Goal: Task Accomplishment & Management: Use online tool/utility

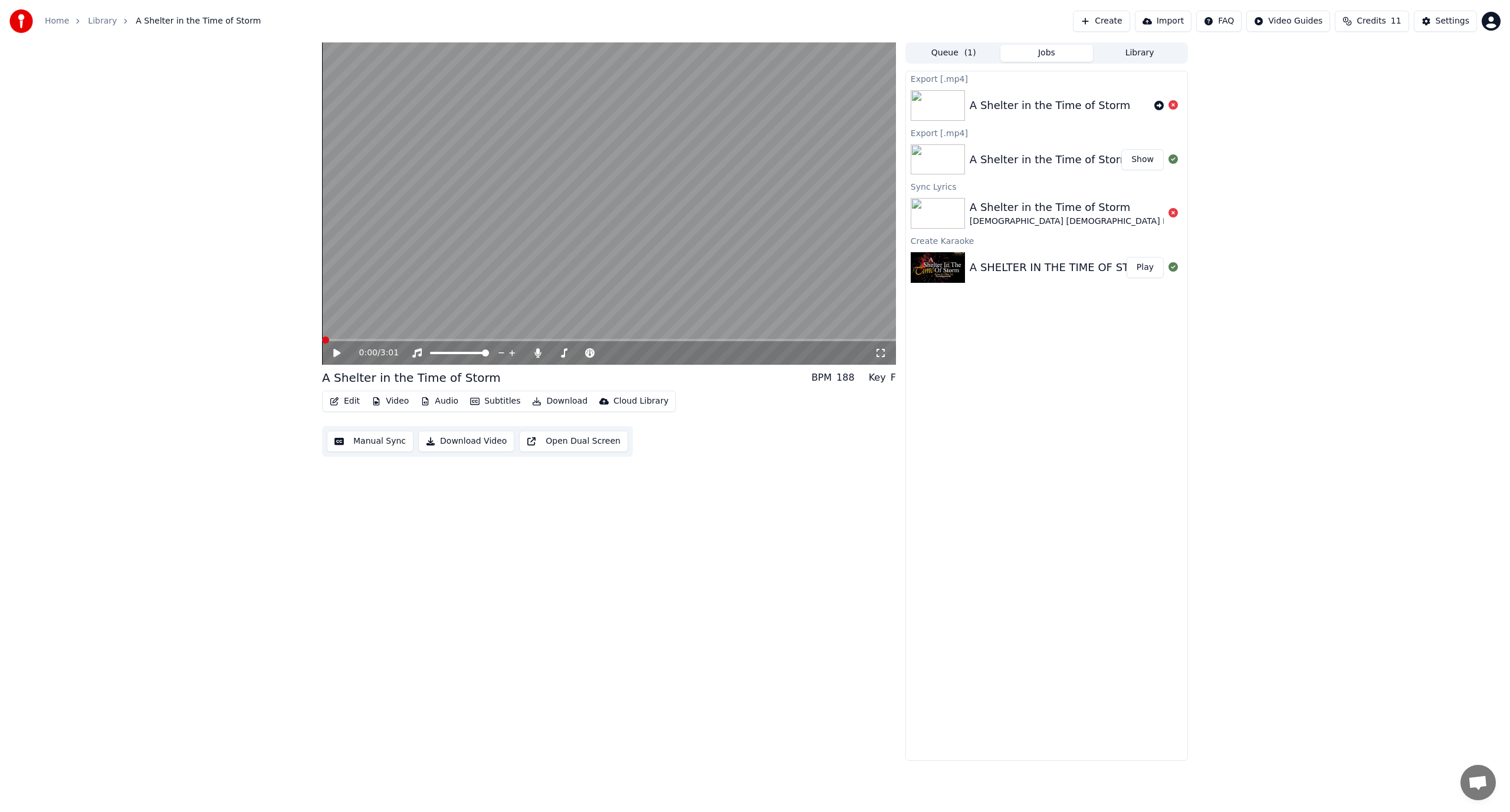
click at [322, 342] on span at bounding box center [326, 340] width 7 height 7
click at [336, 352] on icon at bounding box center [337, 353] width 7 height 8
click at [1173, 105] on icon at bounding box center [1173, 105] width 10 height 10
click at [337, 403] on icon "button" at bounding box center [335, 402] width 10 height 8
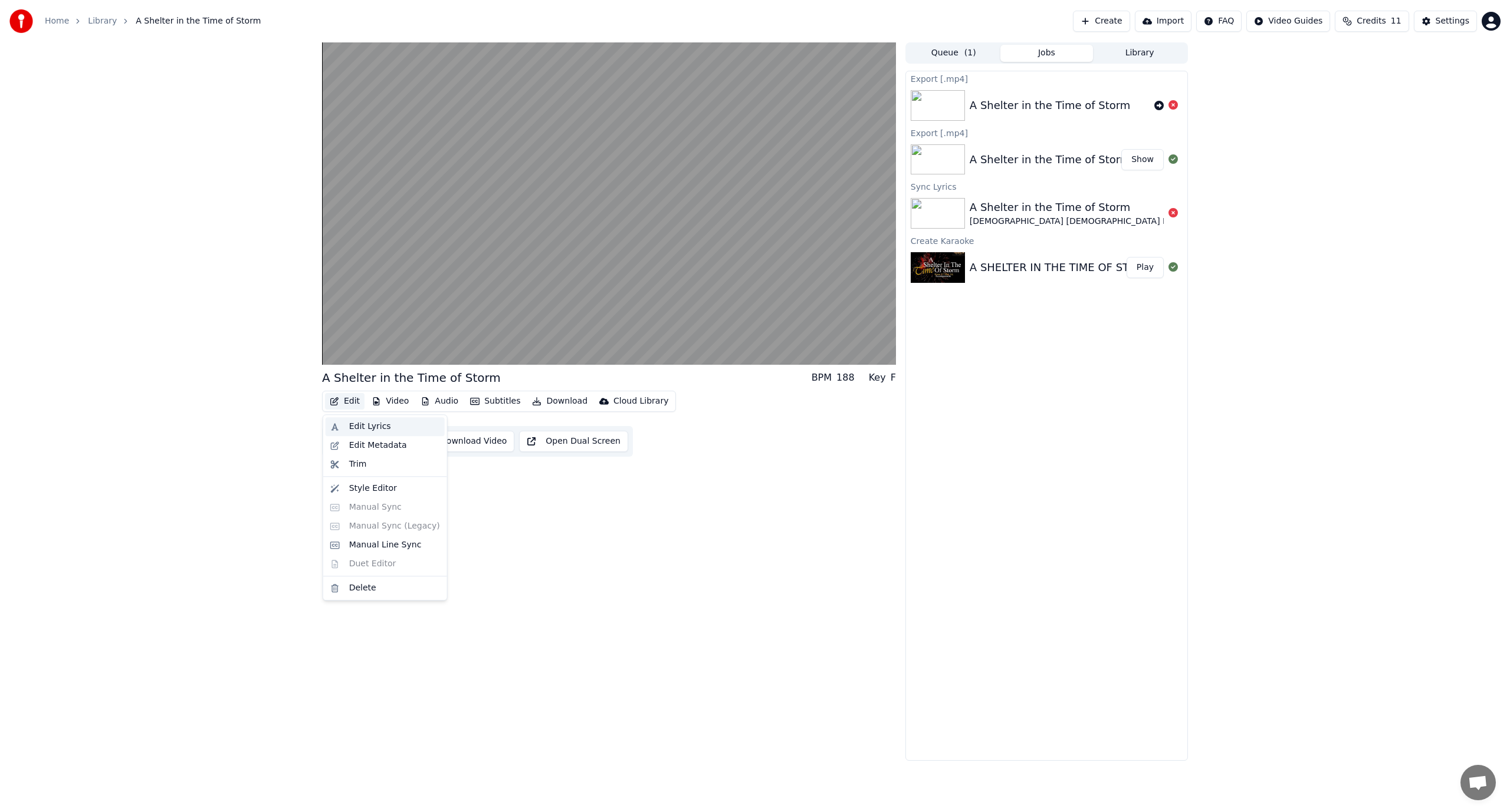
click at [371, 427] on div "Edit Lyrics" at bounding box center [370, 426] width 42 height 12
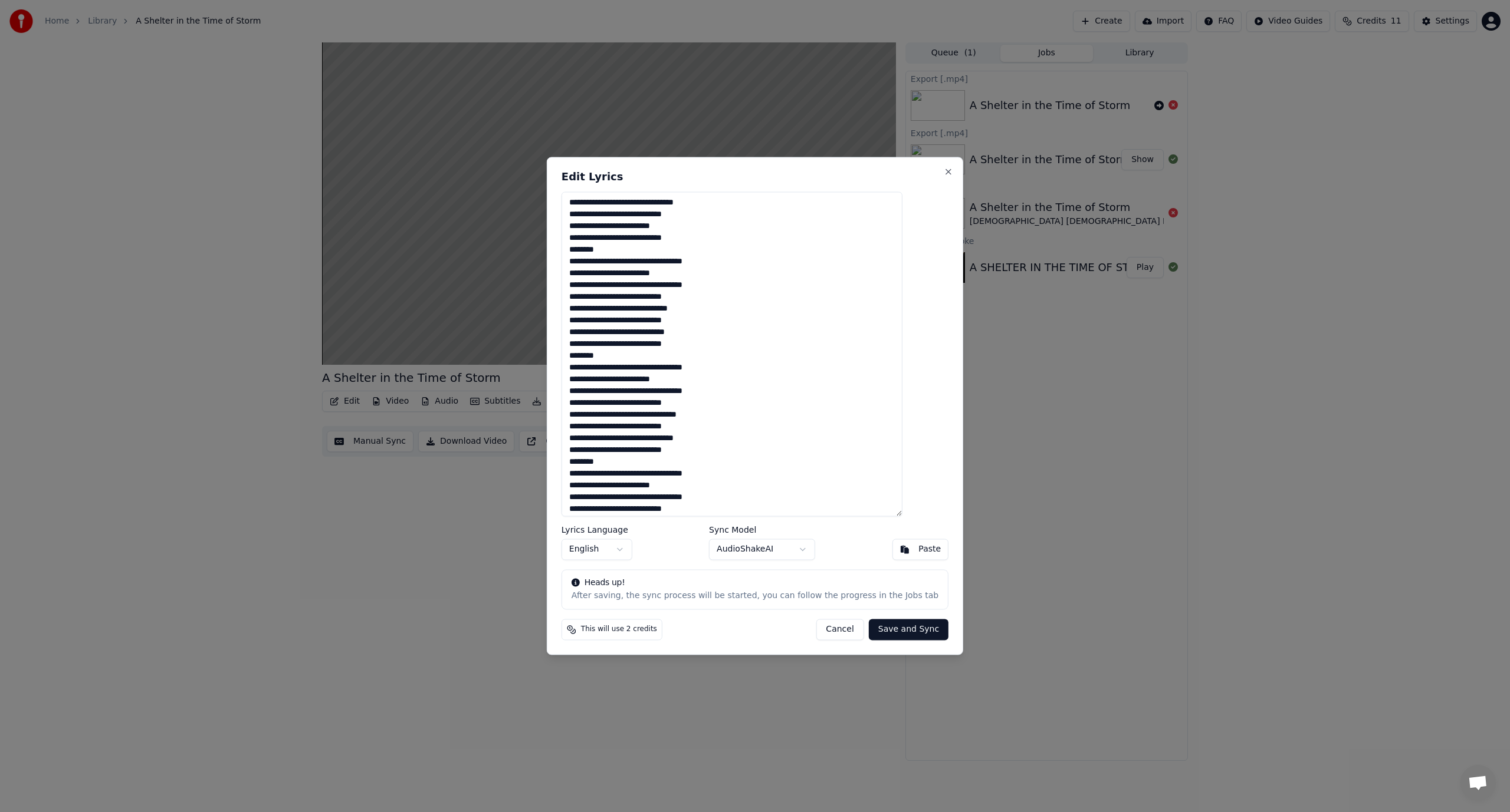
drag, startPoint x: 622, startPoint y: 461, endPoint x: 574, endPoint y: 465, distance: 48.2
click at [577, 464] on div "Edit Lyrics Lyrics Language English Sync Model AudioShakeAI Paste Heads up! Aft…" at bounding box center [755, 406] width 416 height 498
drag, startPoint x: 635, startPoint y: 356, endPoint x: 578, endPoint y: 359, distance: 57.1
click at [578, 359] on div "Edit Lyrics Lyrics Language English Sync Model AudioShakeAI Paste Heads up! Aft…" at bounding box center [755, 406] width 416 height 498
drag, startPoint x: 628, startPoint y: 249, endPoint x: 588, endPoint y: 249, distance: 40.0
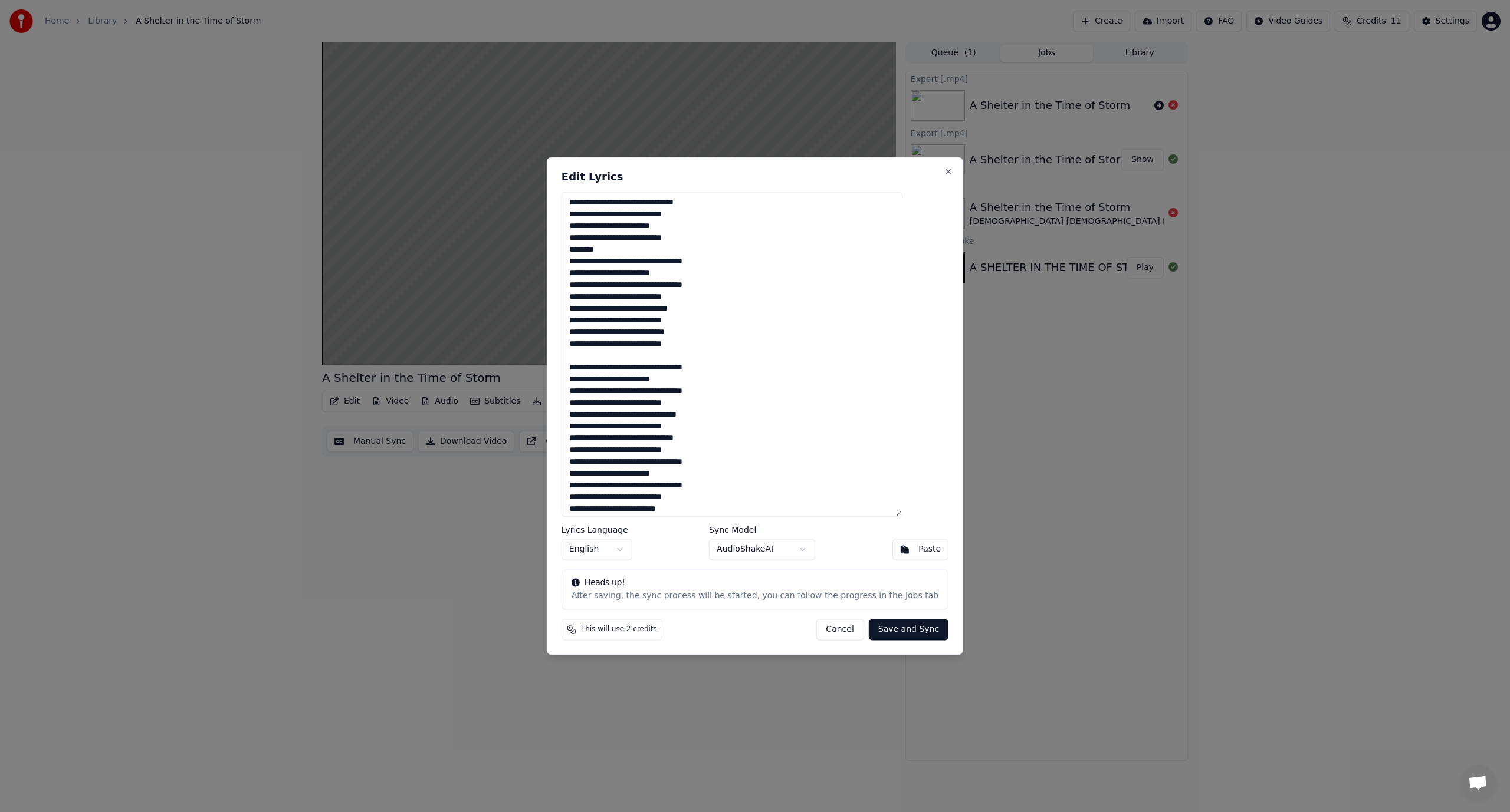
click at [588, 249] on textarea at bounding box center [731, 354] width 341 height 325
click at [743, 287] on textarea at bounding box center [731, 354] width 341 height 325
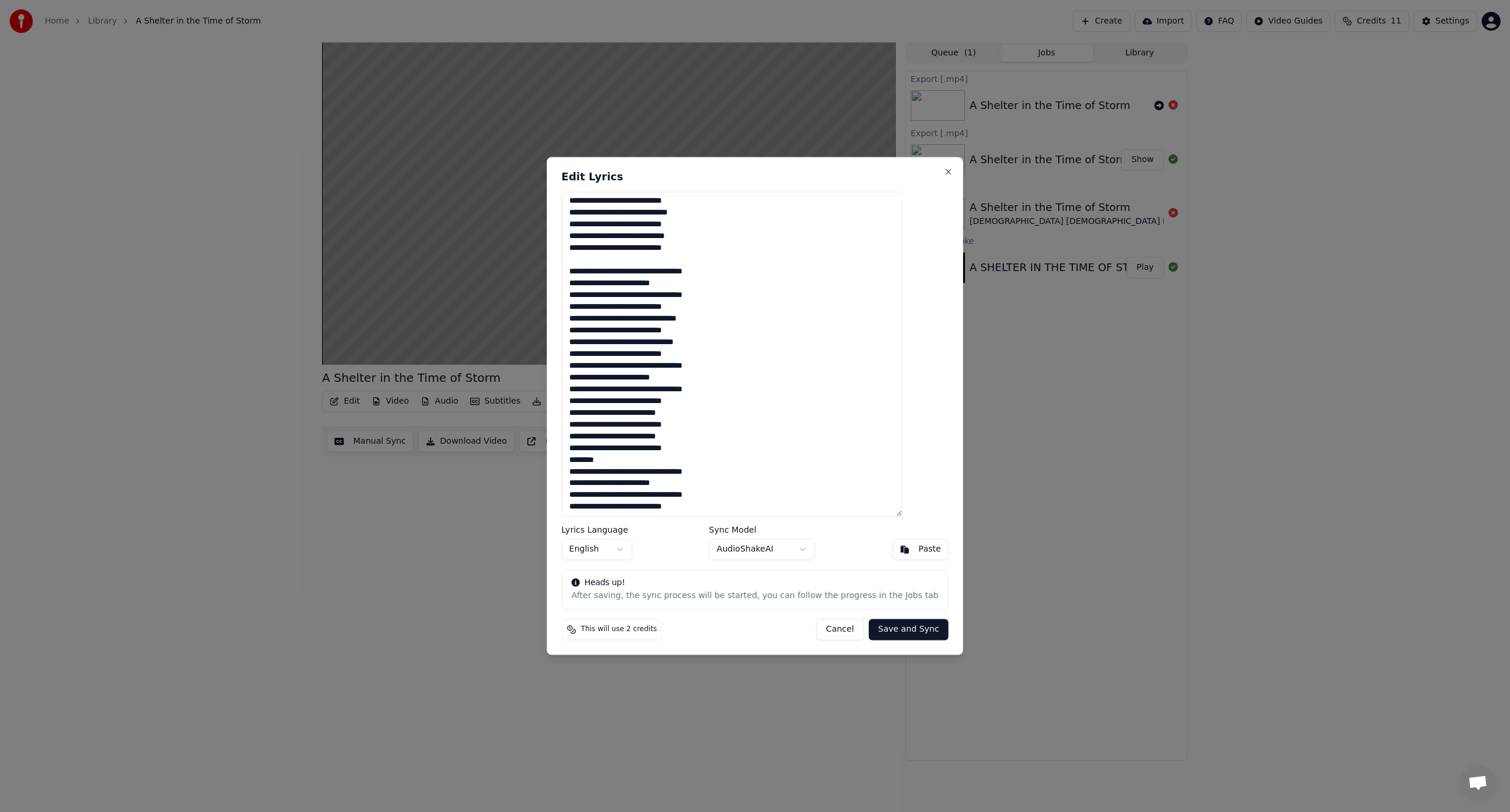
scroll to position [109, 0]
click at [743, 303] on textarea at bounding box center [731, 354] width 341 height 325
click at [717, 350] on textarea at bounding box center [731, 354] width 341 height 325
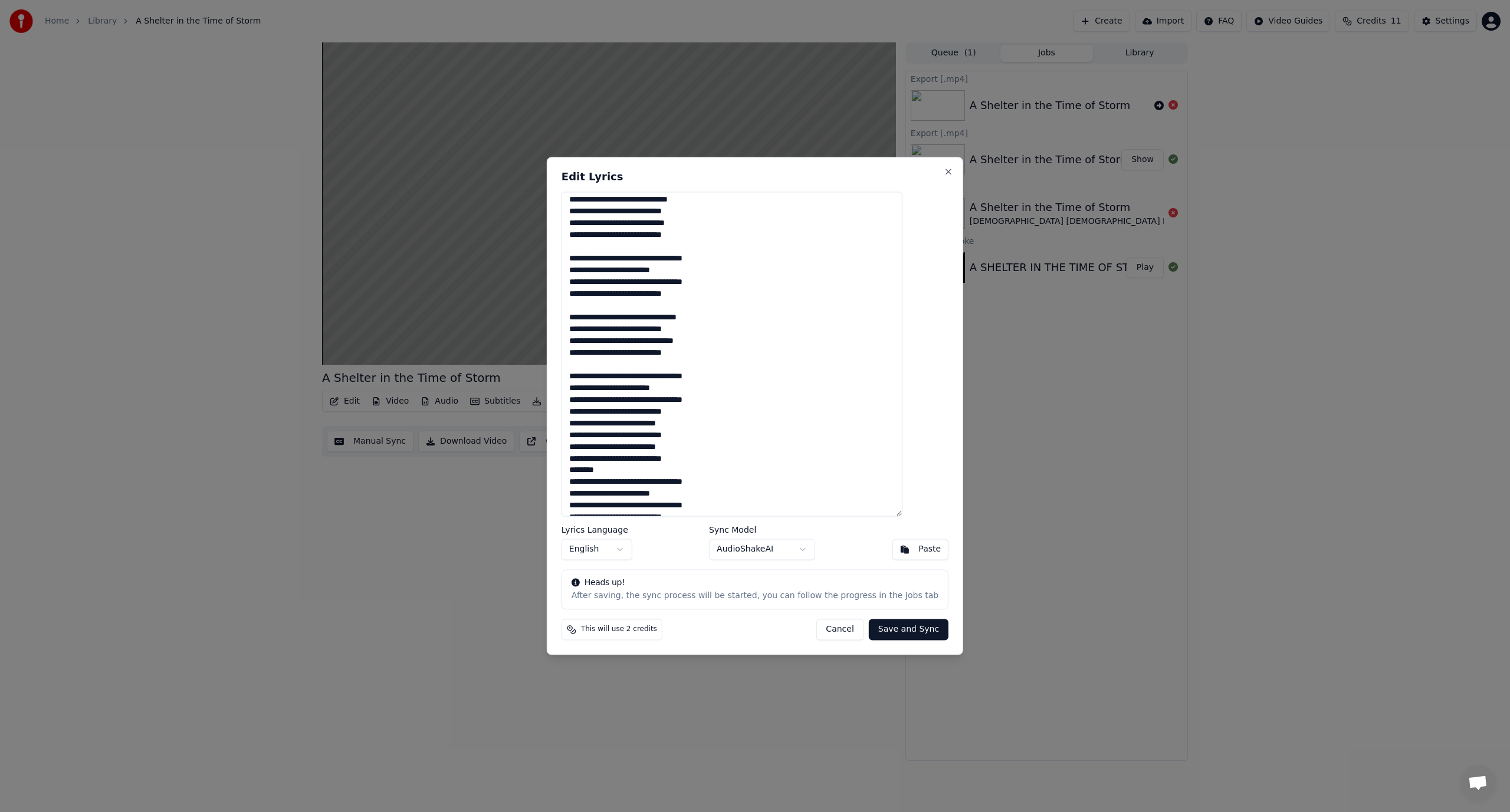
scroll to position [133, 0]
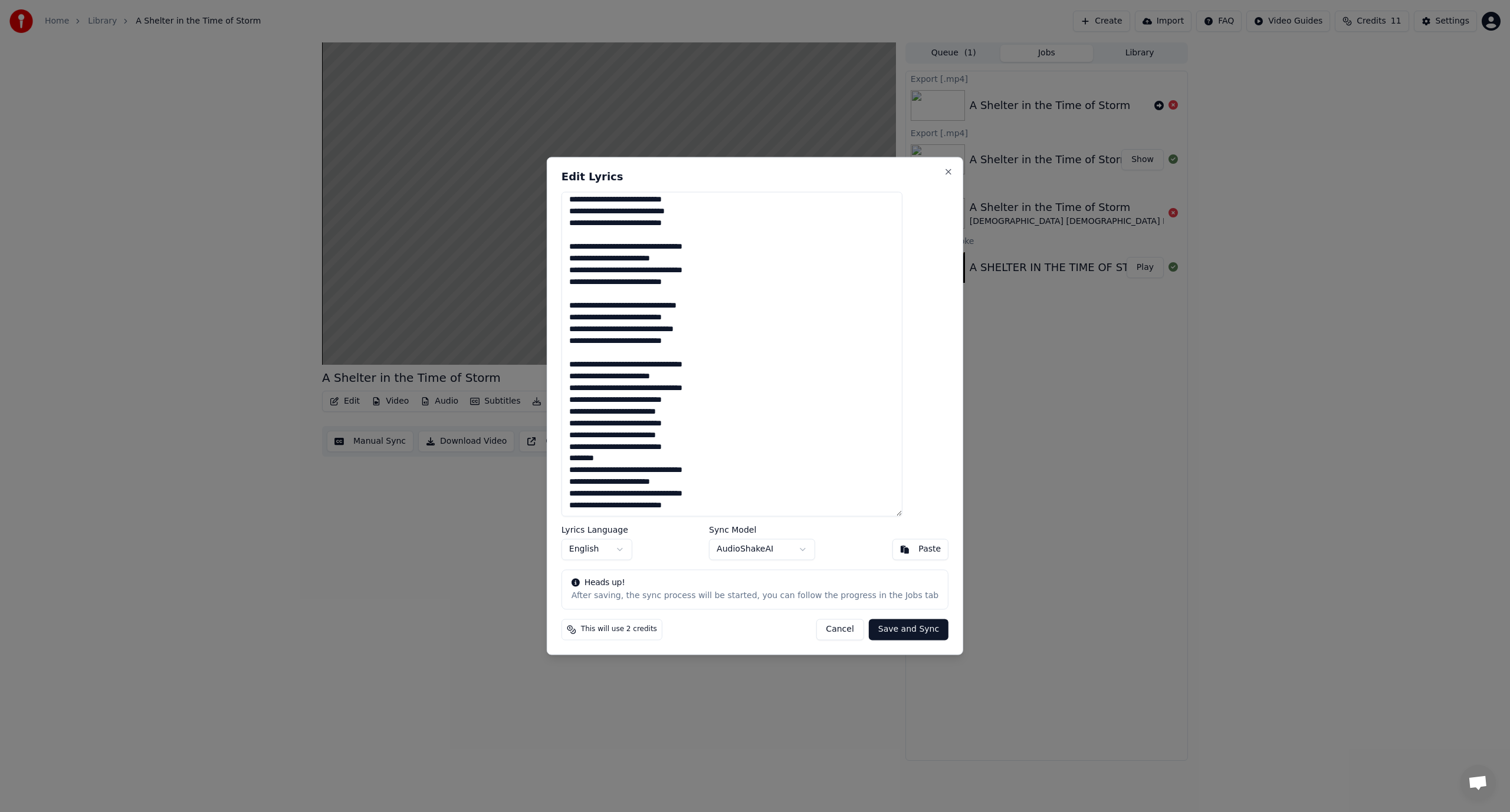
click at [709, 399] on textarea at bounding box center [731, 354] width 341 height 325
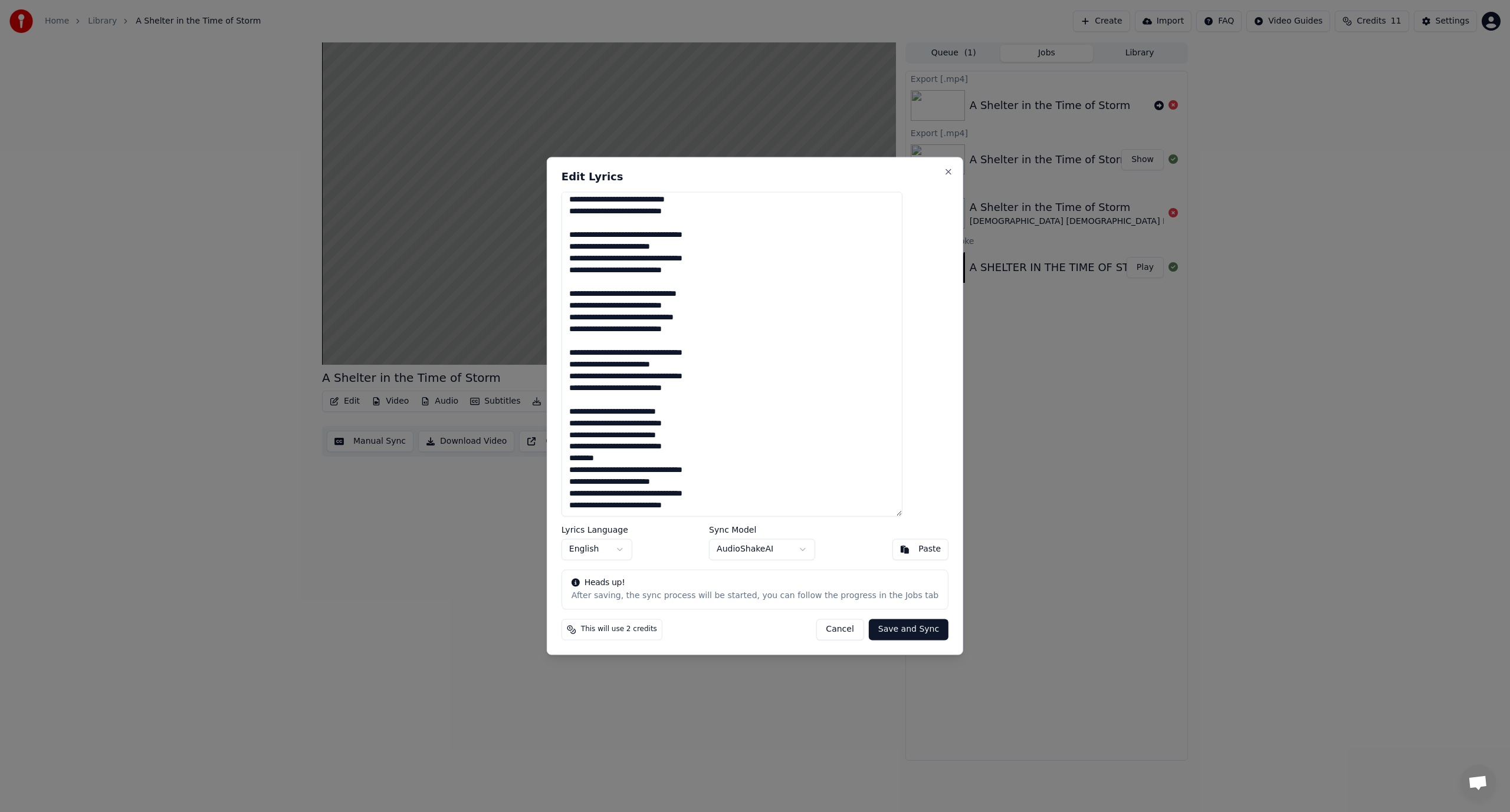
drag, startPoint x: 700, startPoint y: 459, endPoint x: 571, endPoint y: 467, distance: 129.2
click at [571, 467] on div "Edit Lyrics Lyrics Language English Sync Model AudioShakeAI Paste Heads up! Aft…" at bounding box center [755, 406] width 416 height 498
type textarea "**********"
drag, startPoint x: 906, startPoint y: 636, endPoint x: 898, endPoint y: 632, distance: 8.9
click at [898, 632] on button "Save and Sync" at bounding box center [908, 630] width 80 height 21
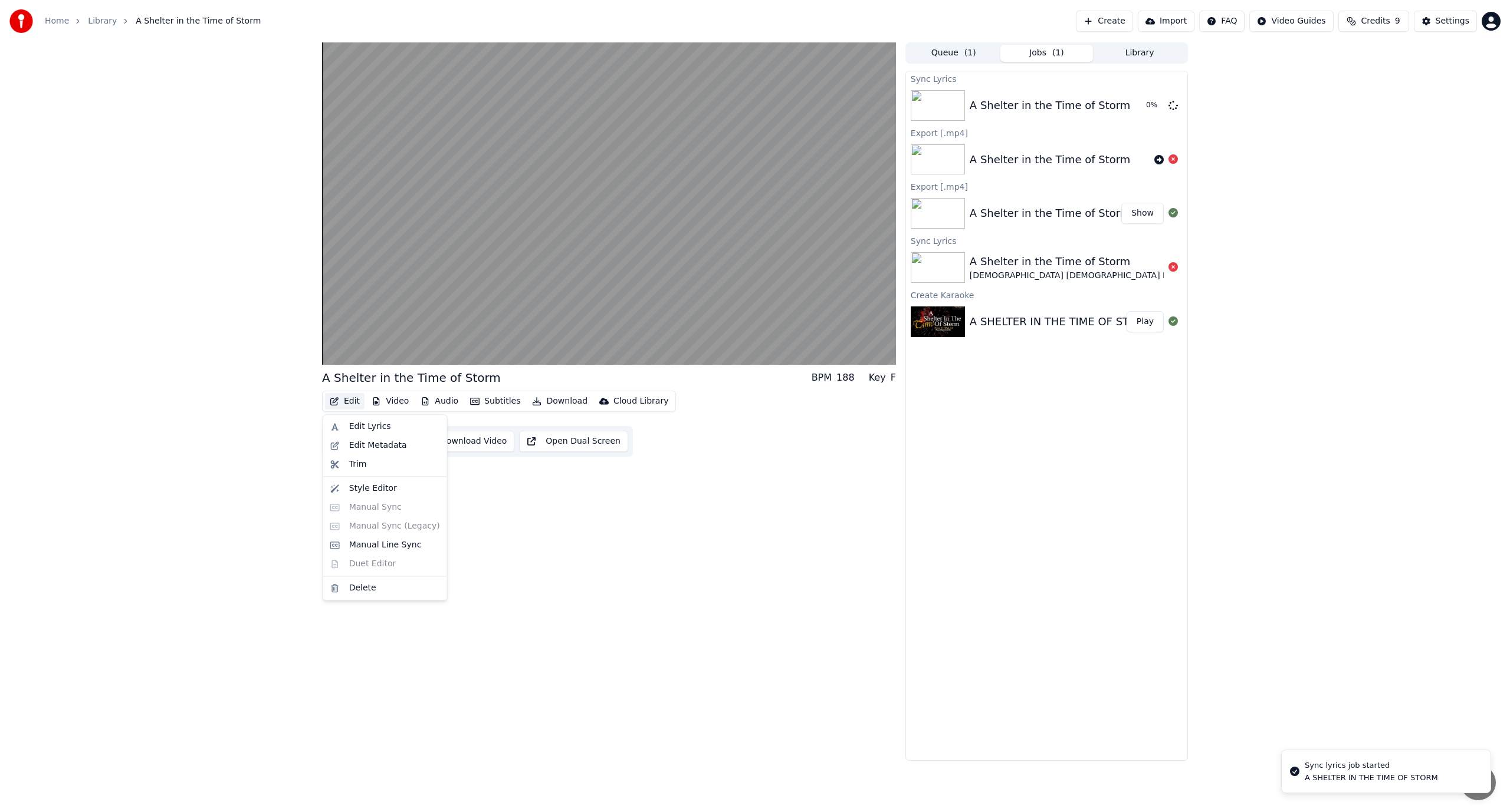
click at [345, 403] on button "Edit" at bounding box center [344, 402] width 39 height 17
click at [389, 491] on div "Style Editor" at bounding box center [373, 489] width 48 height 12
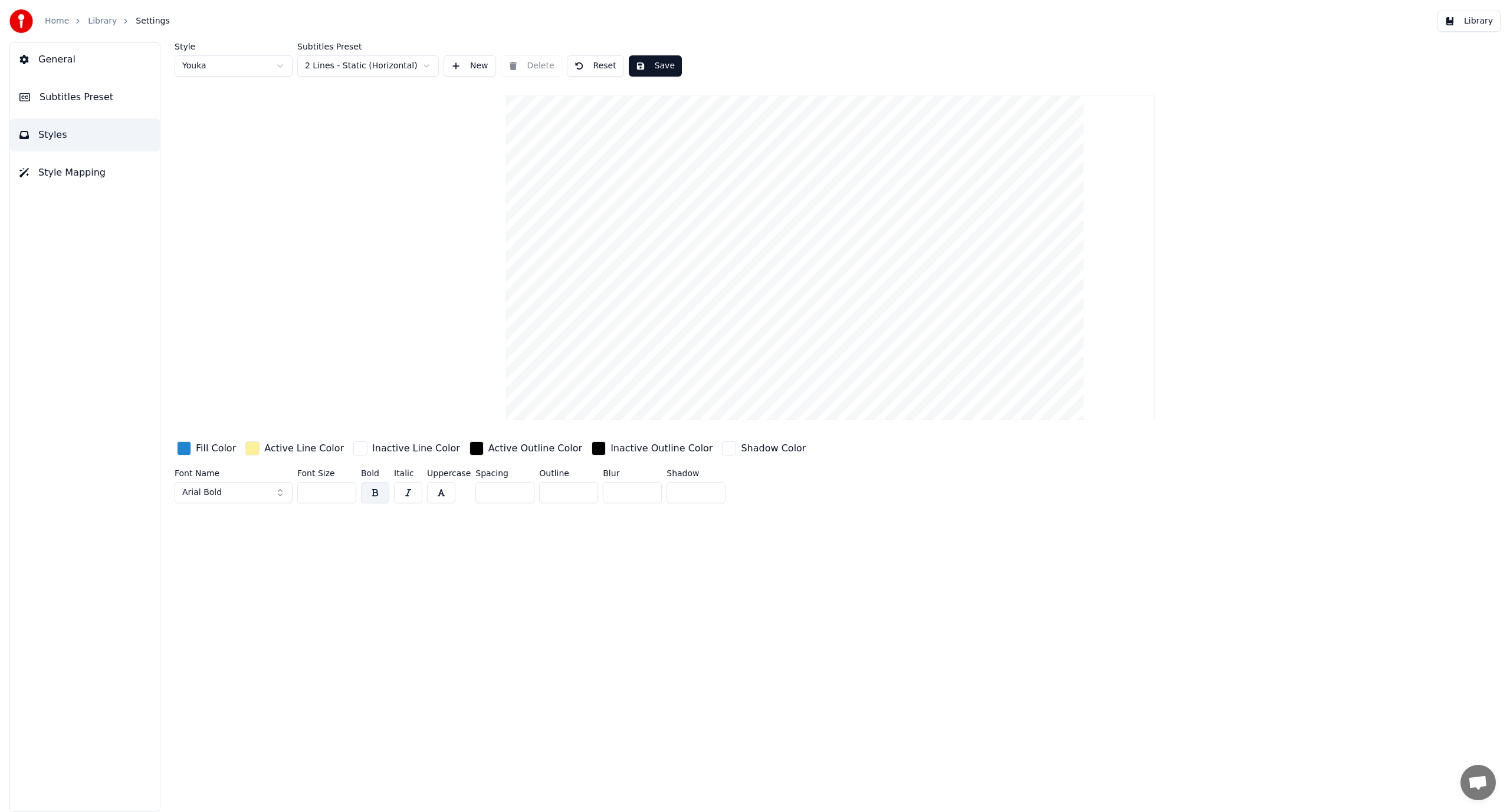
click at [374, 494] on button "button" at bounding box center [375, 493] width 28 height 21
click at [373, 493] on button "button" at bounding box center [375, 493] width 28 height 21
click at [56, 135] on span "Styles" at bounding box center [53, 135] width 29 height 14
click at [62, 174] on span "Style Mapping" at bounding box center [71, 173] width 67 height 14
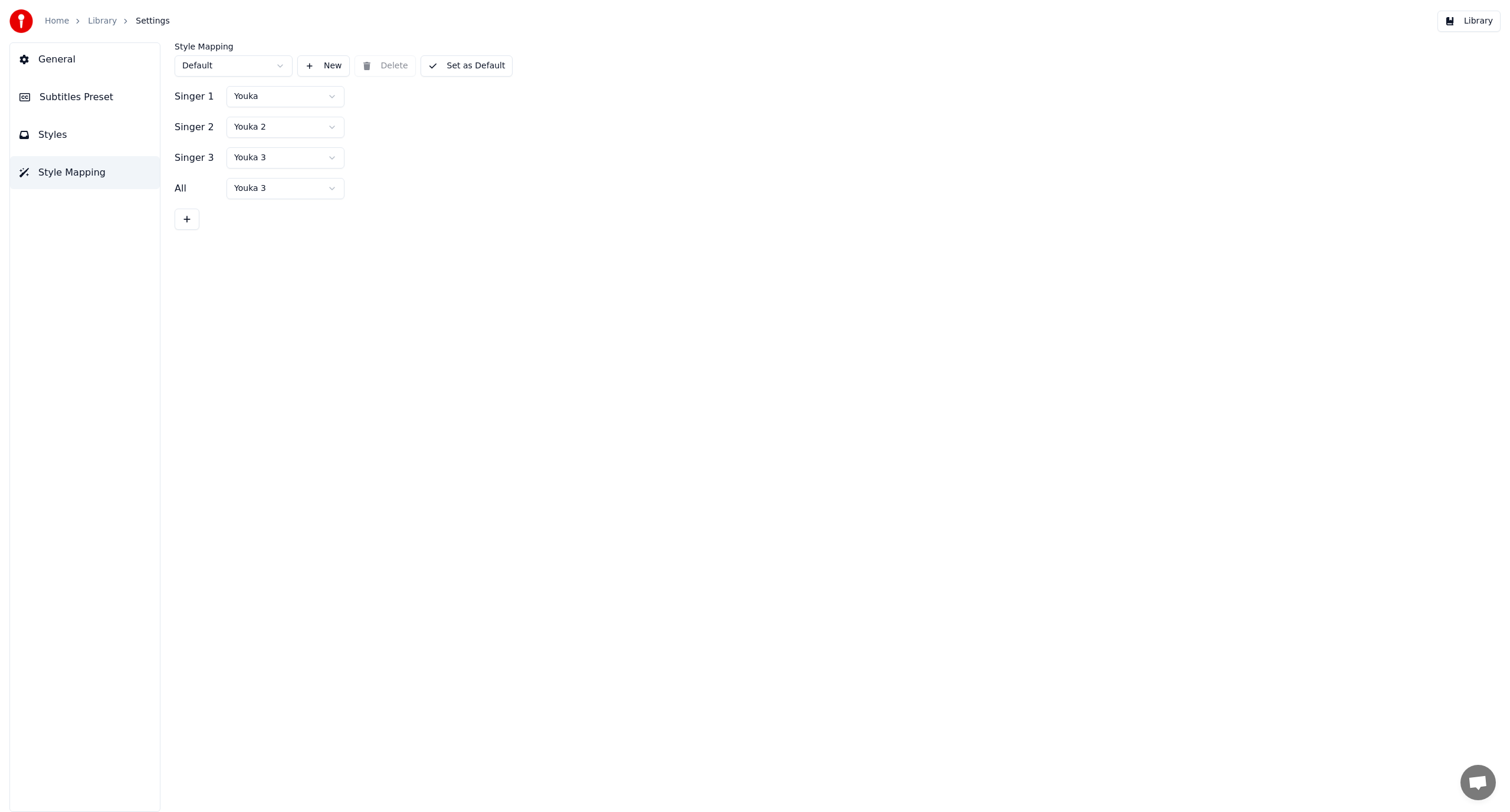
click at [62, 174] on span "Style Mapping" at bounding box center [71, 173] width 67 height 14
click at [62, 57] on span "General" at bounding box center [57, 59] width 37 height 14
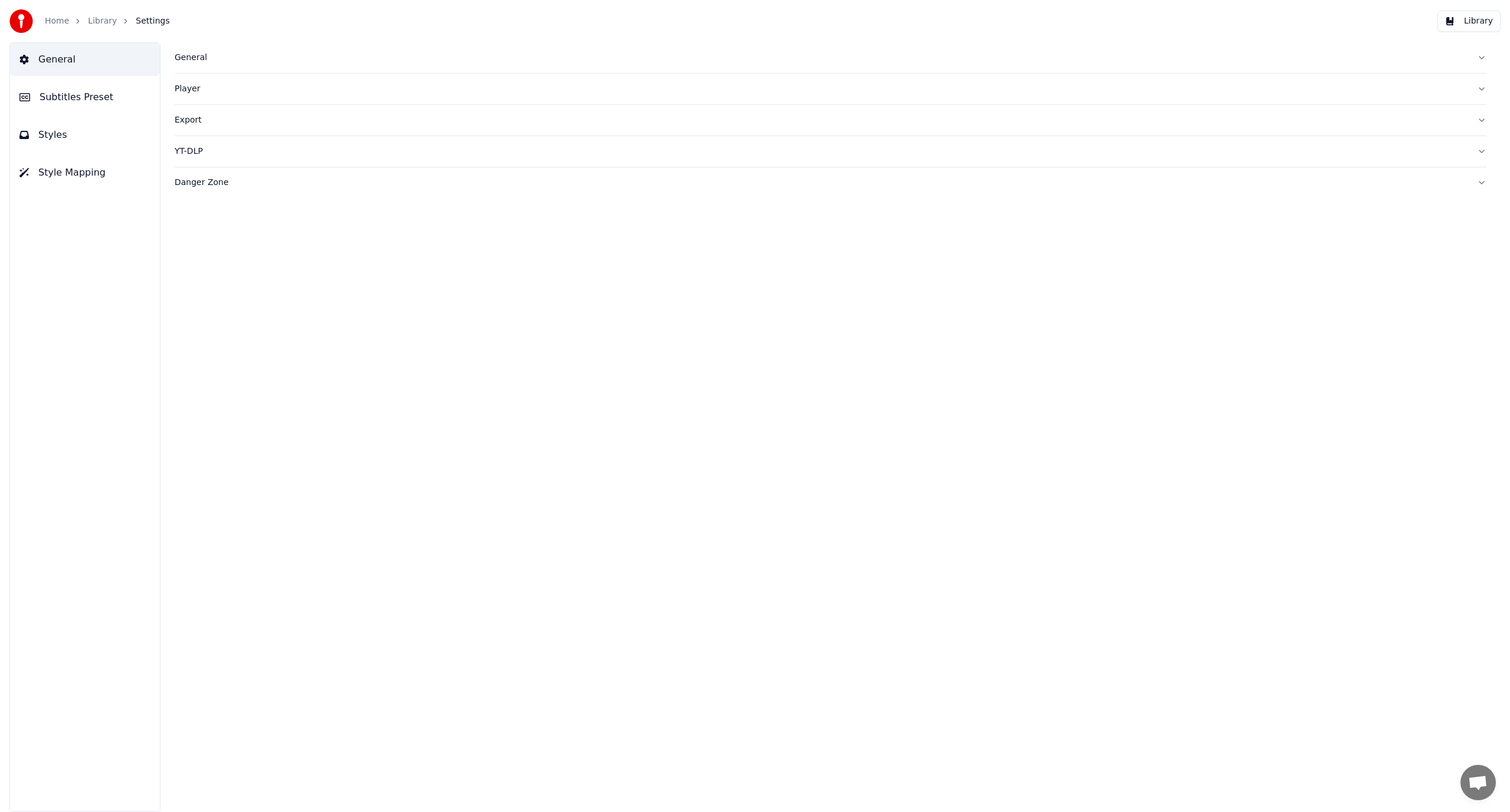
click at [66, 22] on link "Home" at bounding box center [57, 21] width 24 height 12
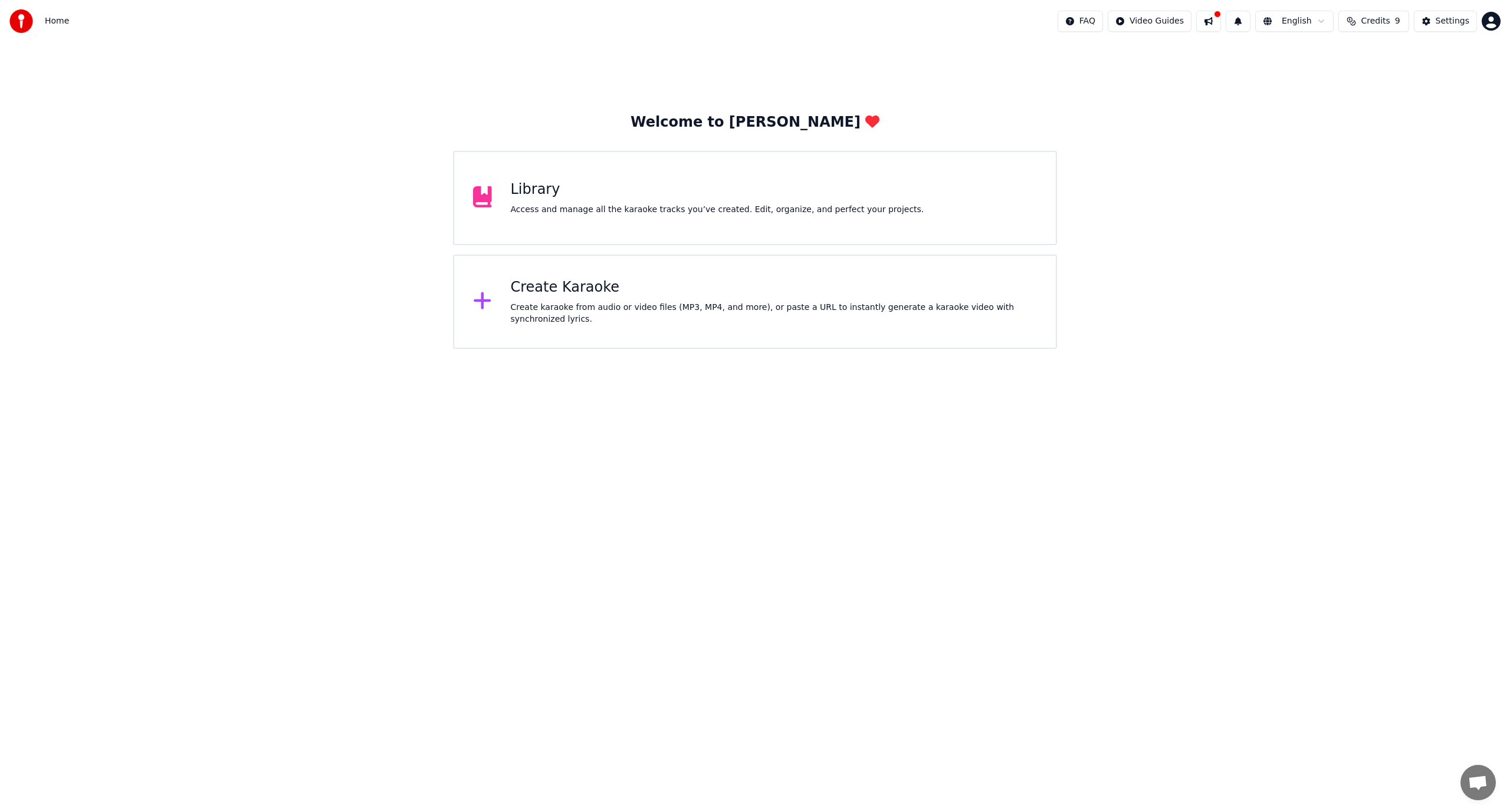
click at [558, 196] on div "Library" at bounding box center [718, 189] width 413 height 19
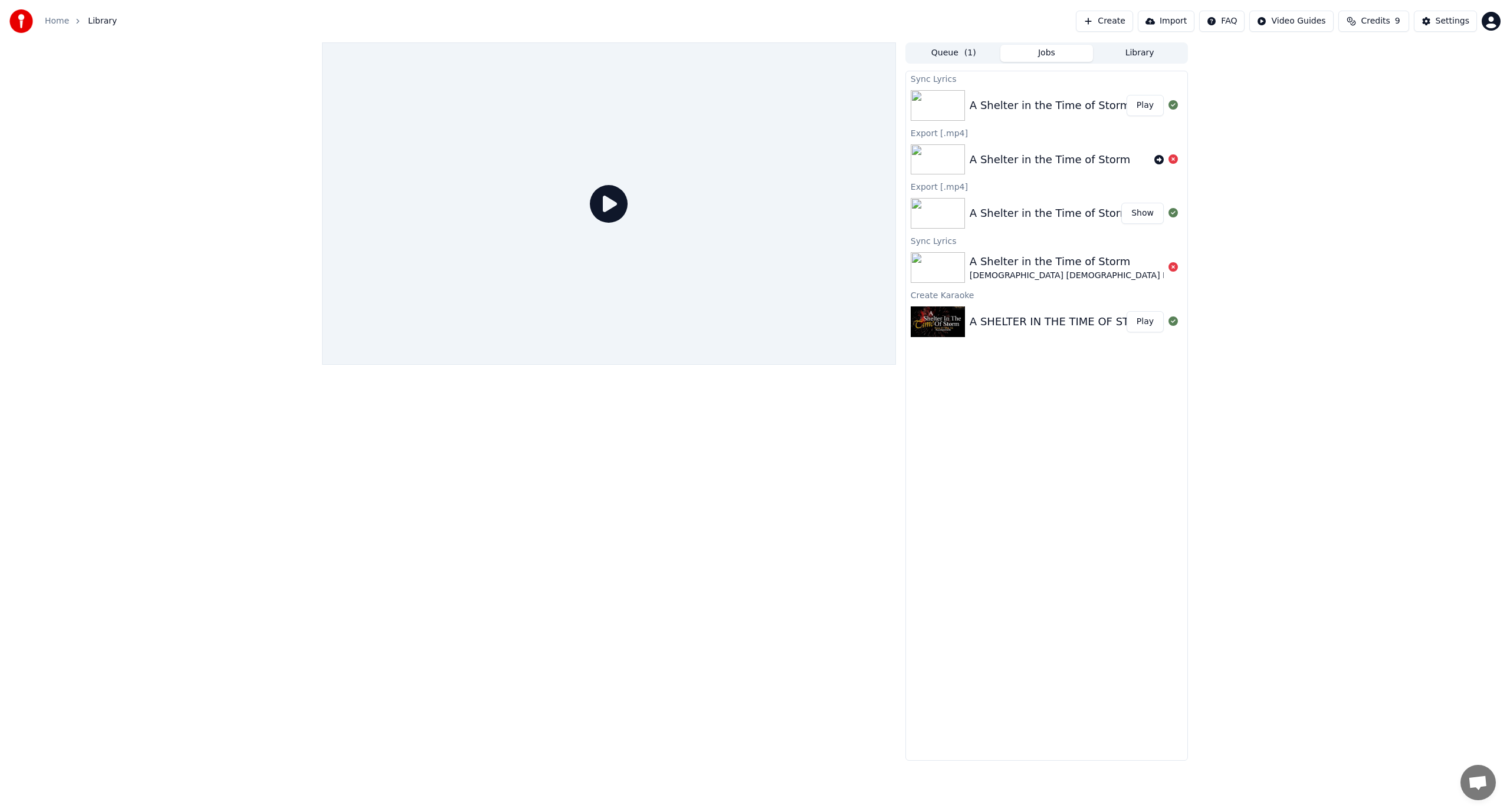
click at [1390, 23] on span "Credits" at bounding box center [1375, 21] width 29 height 12
click at [1365, 108] on button "Refresh" at bounding box center [1377, 108] width 61 height 21
click at [1357, 111] on button "Refresh" at bounding box center [1377, 108] width 61 height 21
click at [1023, 110] on div "A Shelter in the Time of Storm" at bounding box center [1050, 106] width 161 height 17
click at [1021, 105] on div "A Shelter in the Time of Storm" at bounding box center [1050, 106] width 161 height 17
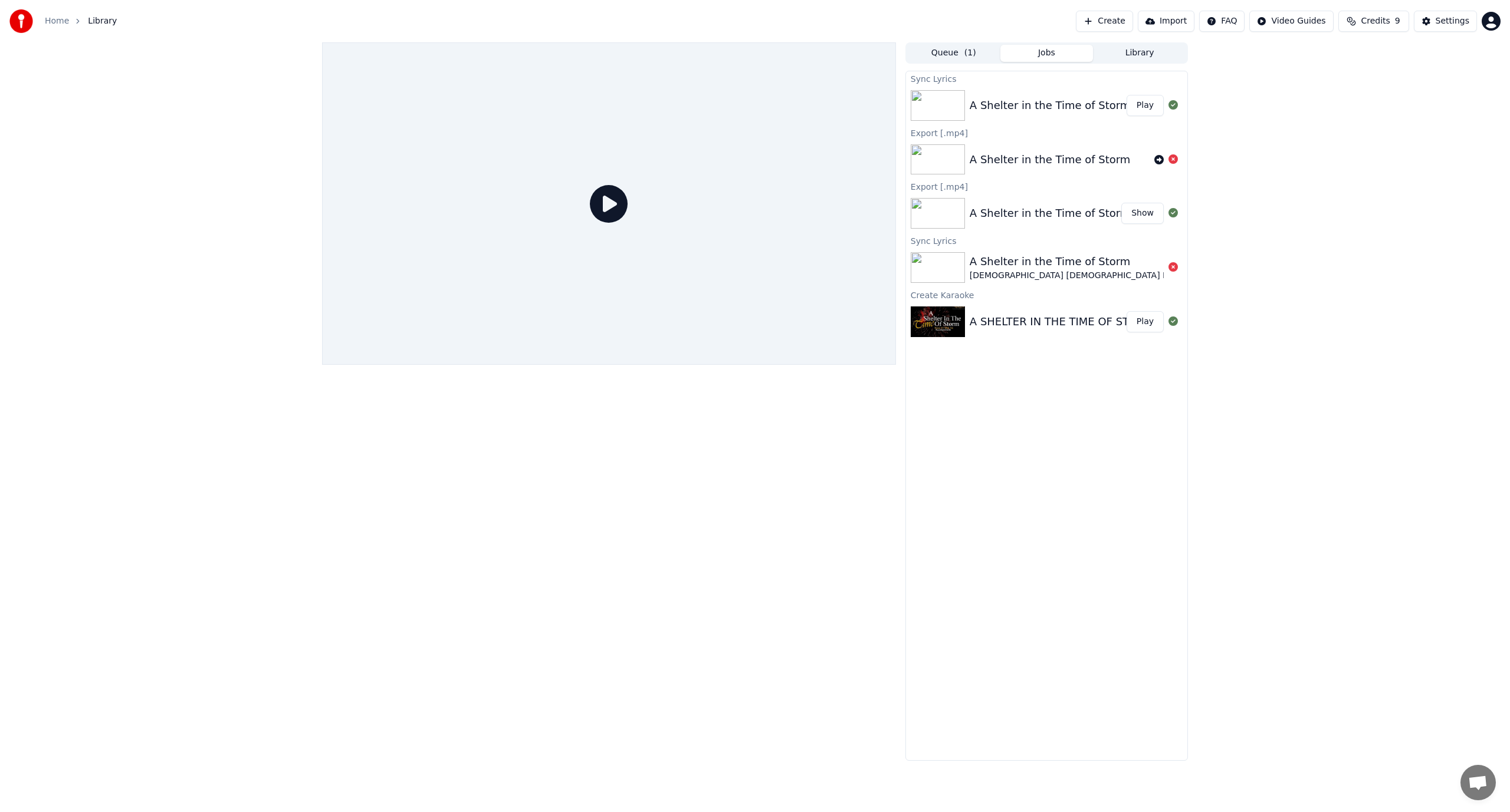
click at [1021, 105] on div "A Shelter in the Time of Storm" at bounding box center [1050, 106] width 161 height 17
click at [1153, 105] on button "Play" at bounding box center [1145, 105] width 37 height 21
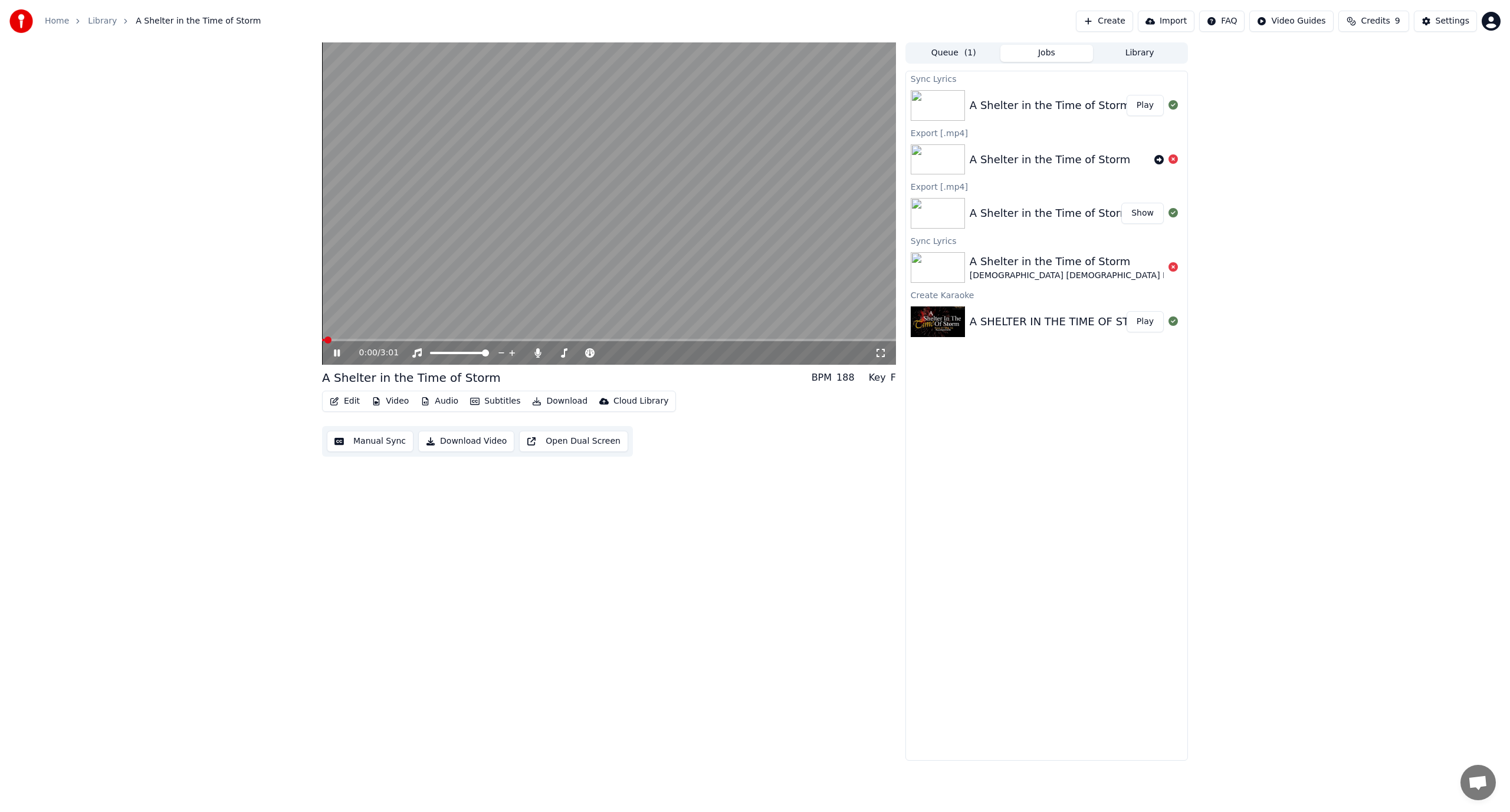
click at [347, 402] on button "Edit" at bounding box center [344, 402] width 39 height 17
click at [392, 546] on div "Manual Line Sync" at bounding box center [385, 545] width 73 height 12
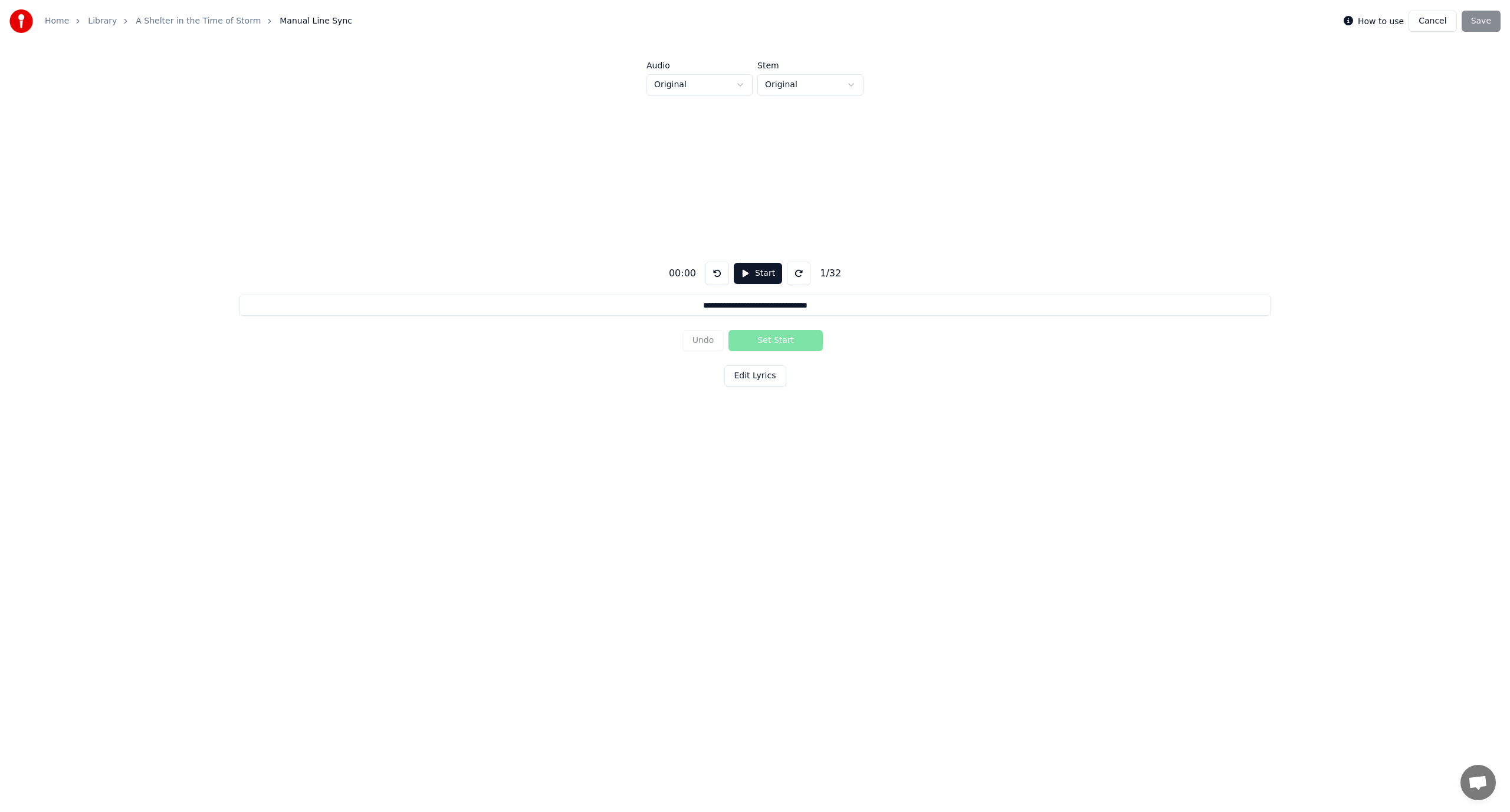
click at [747, 375] on button "Edit Lyrics" at bounding box center [756, 376] width 62 height 21
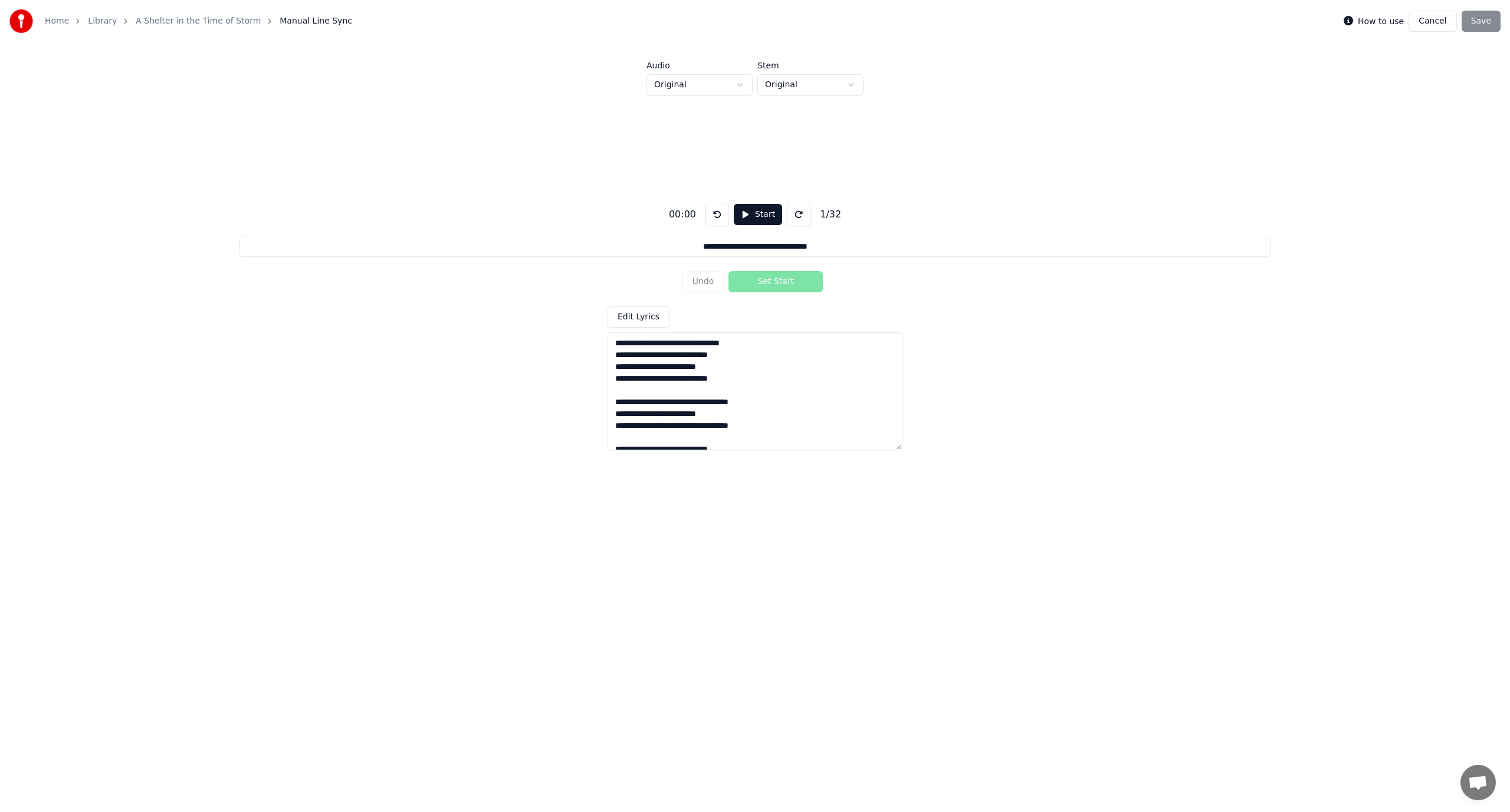
click at [743, 209] on button "Start" at bounding box center [758, 214] width 48 height 21
click at [779, 283] on button "Set Start" at bounding box center [775, 281] width 94 height 21
click at [779, 283] on button "Set End" at bounding box center [775, 281] width 94 height 21
click at [779, 283] on button "Set Start" at bounding box center [775, 281] width 94 height 21
click at [779, 283] on button "Set End" at bounding box center [775, 281] width 94 height 21
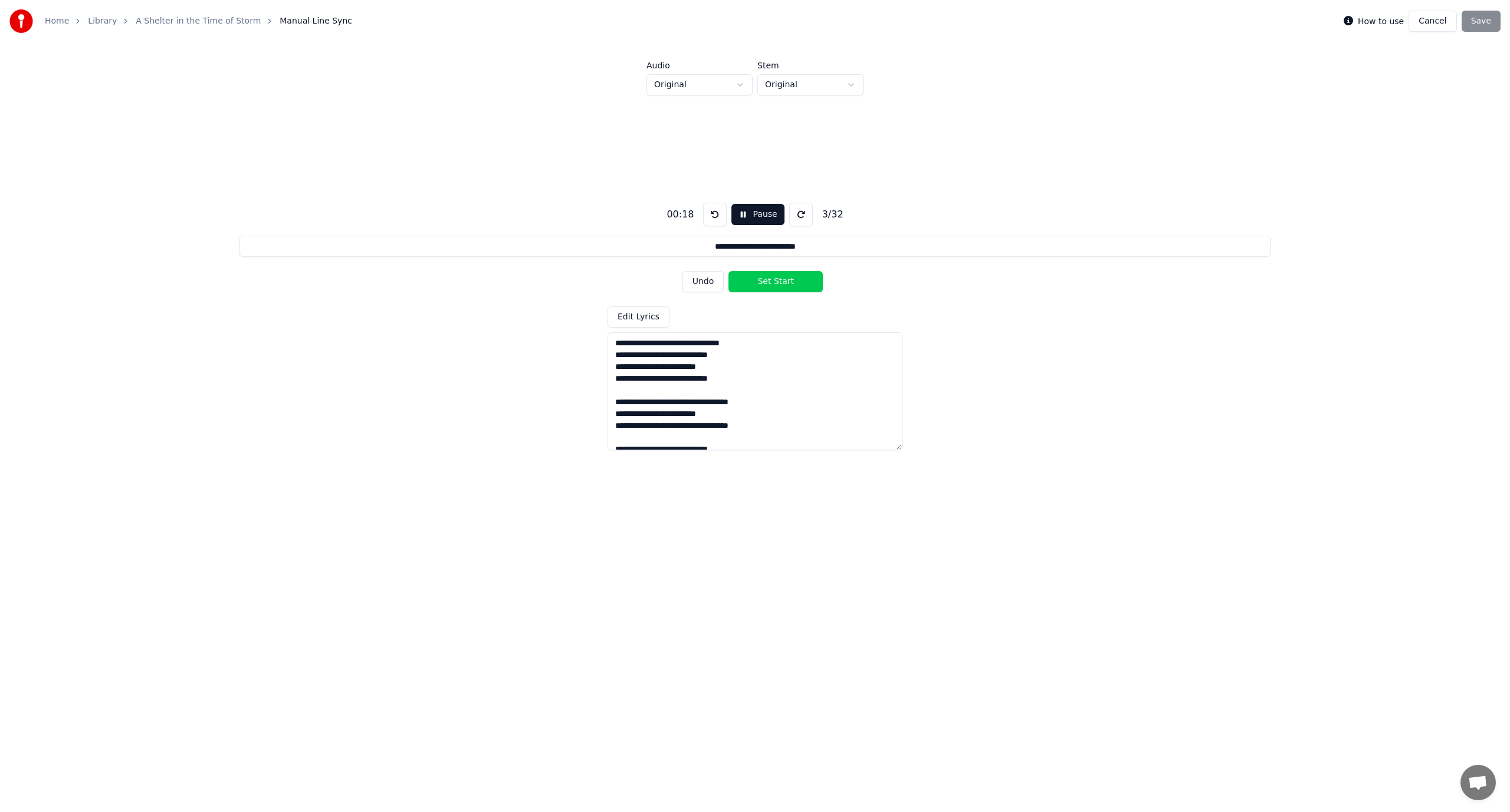
click at [779, 283] on button "Set Start" at bounding box center [775, 281] width 94 height 21
click at [693, 283] on button "Undo" at bounding box center [703, 281] width 42 height 21
click at [697, 282] on button "Undo" at bounding box center [703, 281] width 42 height 21
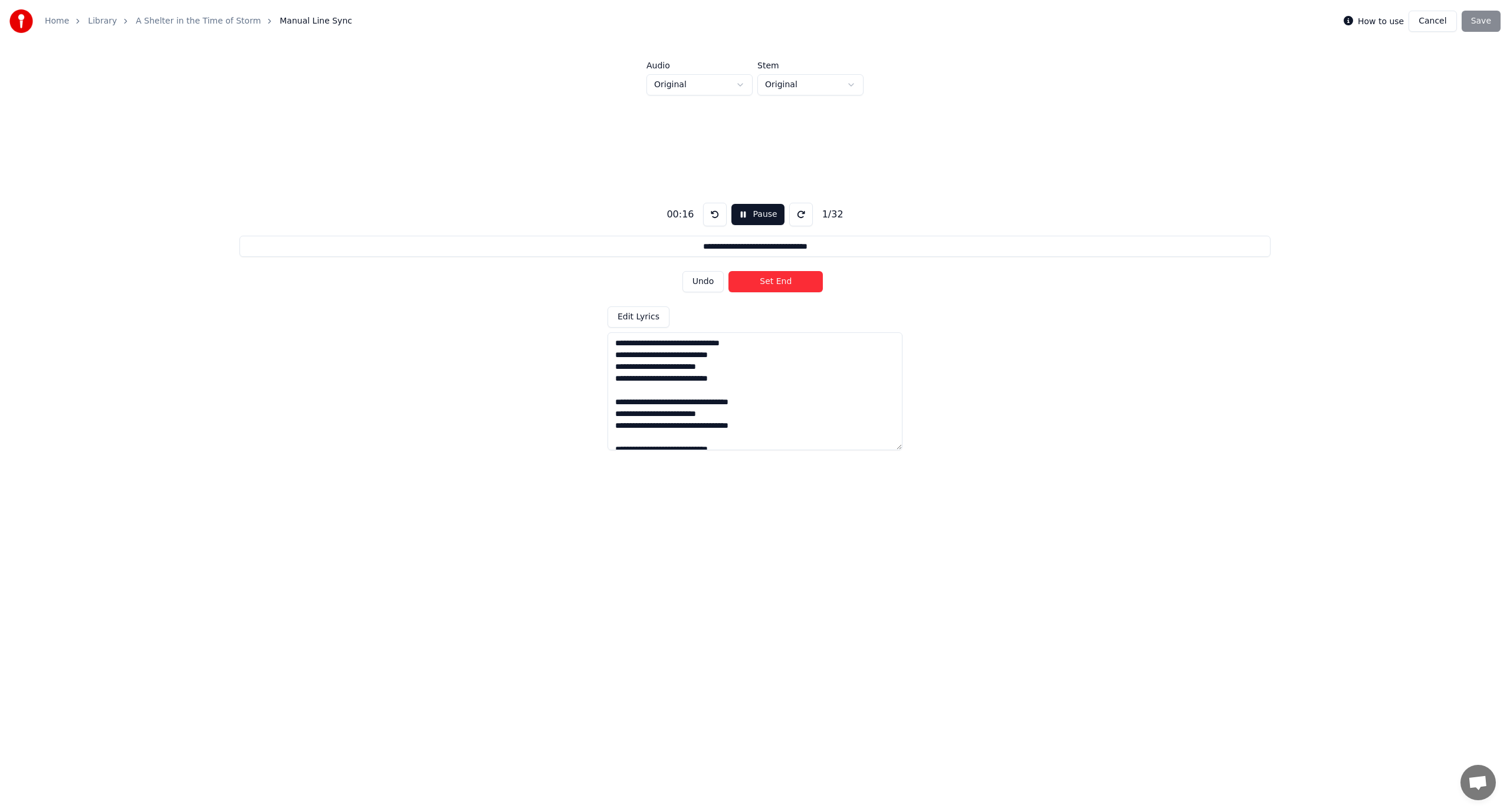
click at [698, 282] on button "Undo" at bounding box center [703, 281] width 42 height 21
click at [698, 282] on div "Undo Set Start" at bounding box center [755, 282] width 146 height 30
click at [768, 283] on button "Set Start" at bounding box center [775, 281] width 94 height 21
click at [768, 283] on button "Set End" at bounding box center [775, 281] width 94 height 21
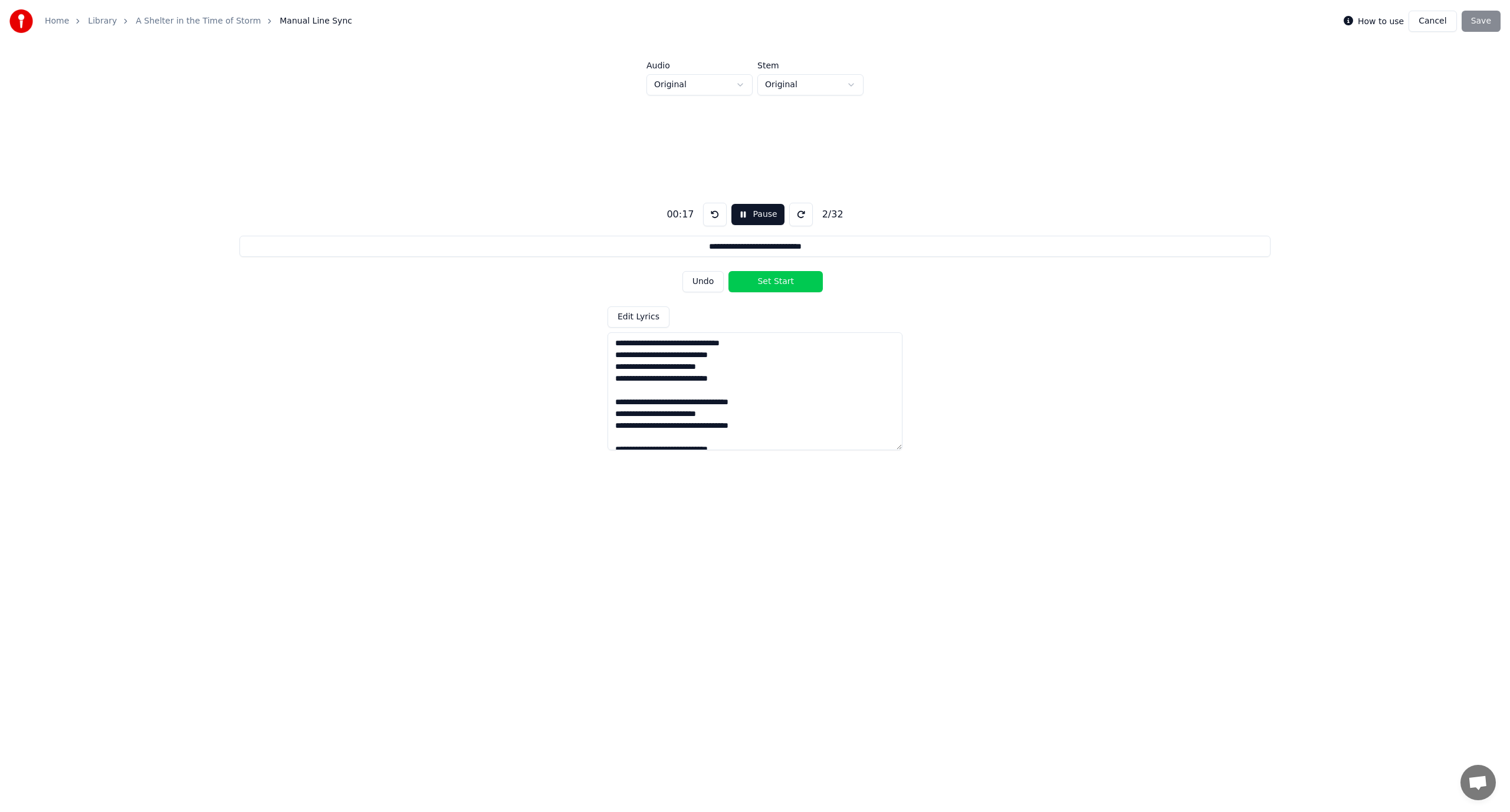
click at [709, 283] on button "Undo" at bounding box center [703, 281] width 42 height 21
click at [709, 283] on div "Undo Set Start" at bounding box center [755, 282] width 146 height 30
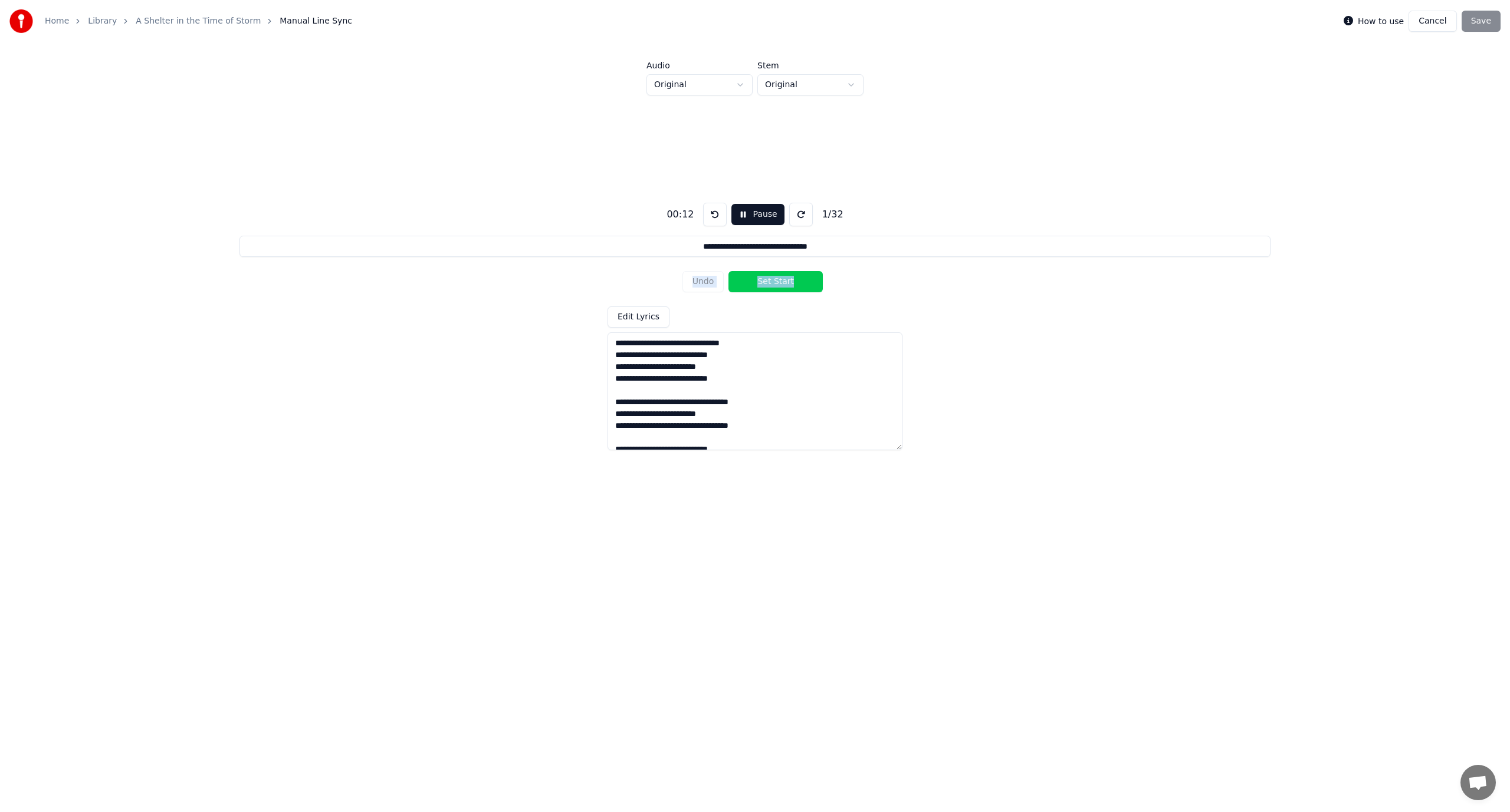
click at [710, 212] on button at bounding box center [715, 214] width 24 height 23
click at [709, 282] on div "Undo Set Start" at bounding box center [755, 282] width 146 height 30
click at [743, 211] on button "Pause" at bounding box center [758, 214] width 53 height 21
click at [714, 216] on button at bounding box center [717, 214] width 24 height 23
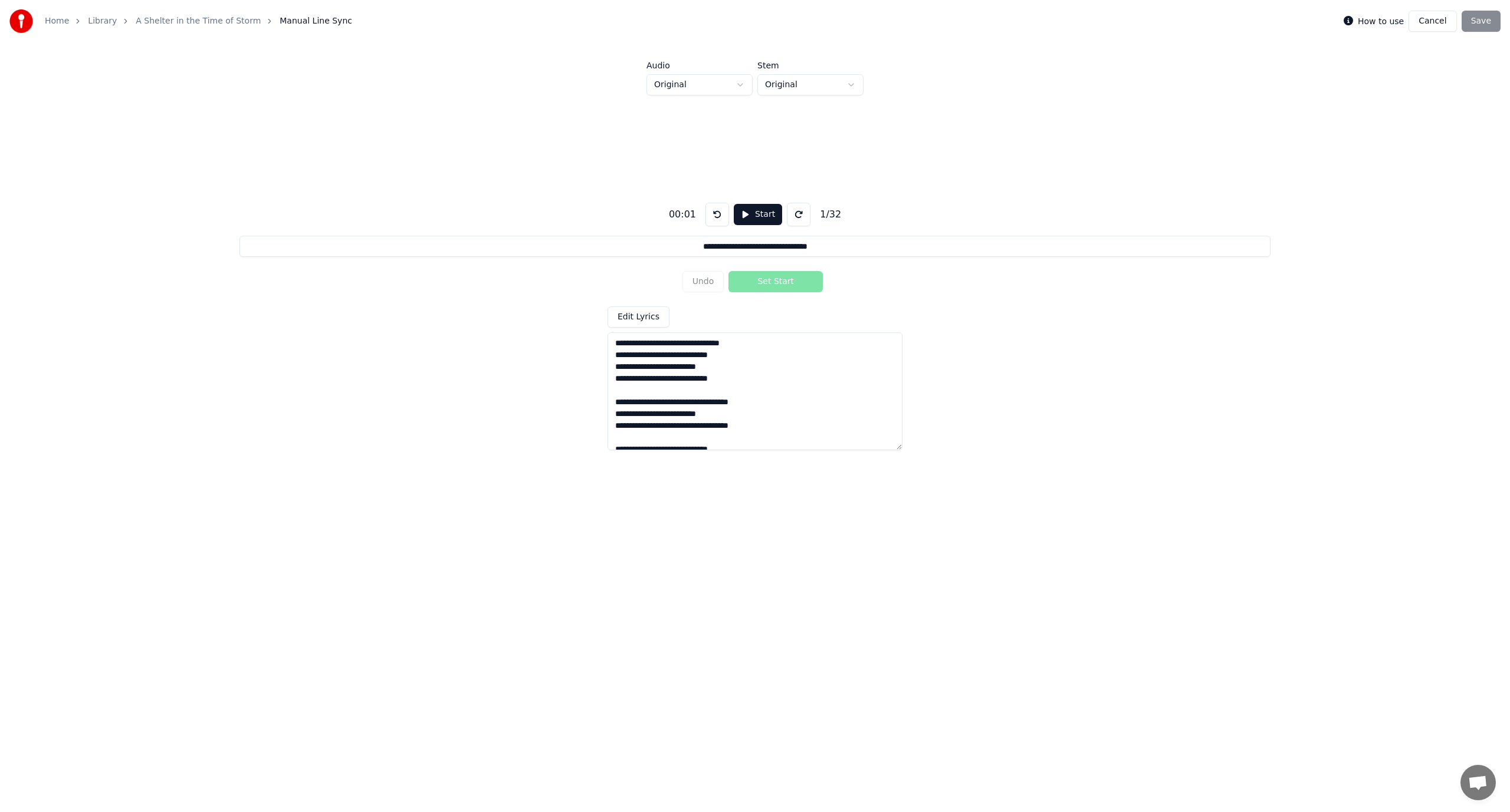
click at [714, 216] on button at bounding box center [717, 214] width 24 height 23
click at [748, 216] on button "Start" at bounding box center [758, 214] width 48 height 21
click at [762, 285] on button "Set Start" at bounding box center [775, 281] width 94 height 21
click at [762, 285] on button "Set End" at bounding box center [775, 281] width 94 height 21
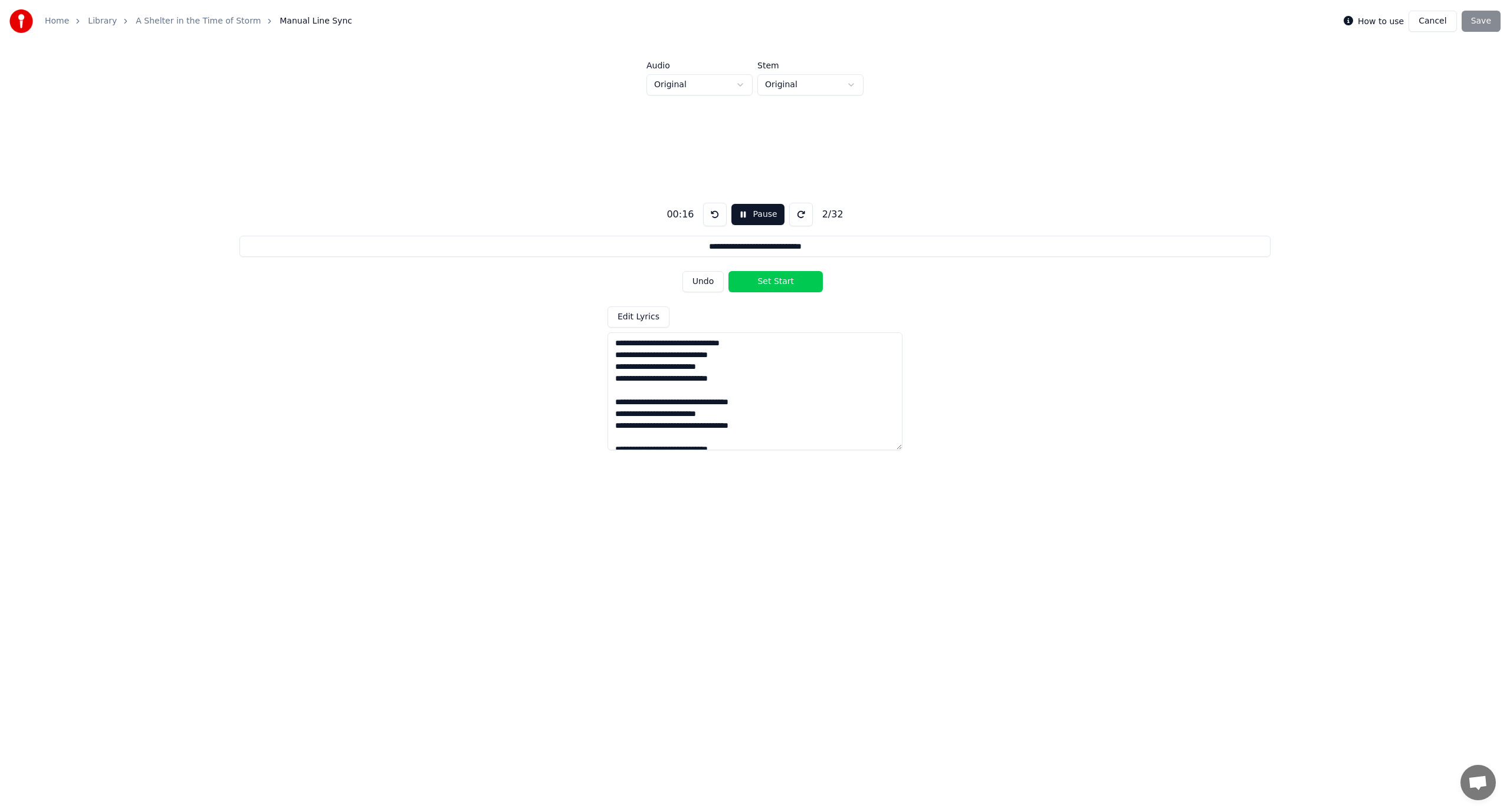
click at [711, 219] on button at bounding box center [715, 214] width 24 height 23
click at [702, 289] on button "Undo" at bounding box center [703, 281] width 42 height 21
click at [710, 214] on button at bounding box center [715, 214] width 24 height 23
click at [754, 285] on button "Set Start" at bounding box center [775, 281] width 94 height 21
click at [758, 284] on button "Set End" at bounding box center [775, 281] width 94 height 21
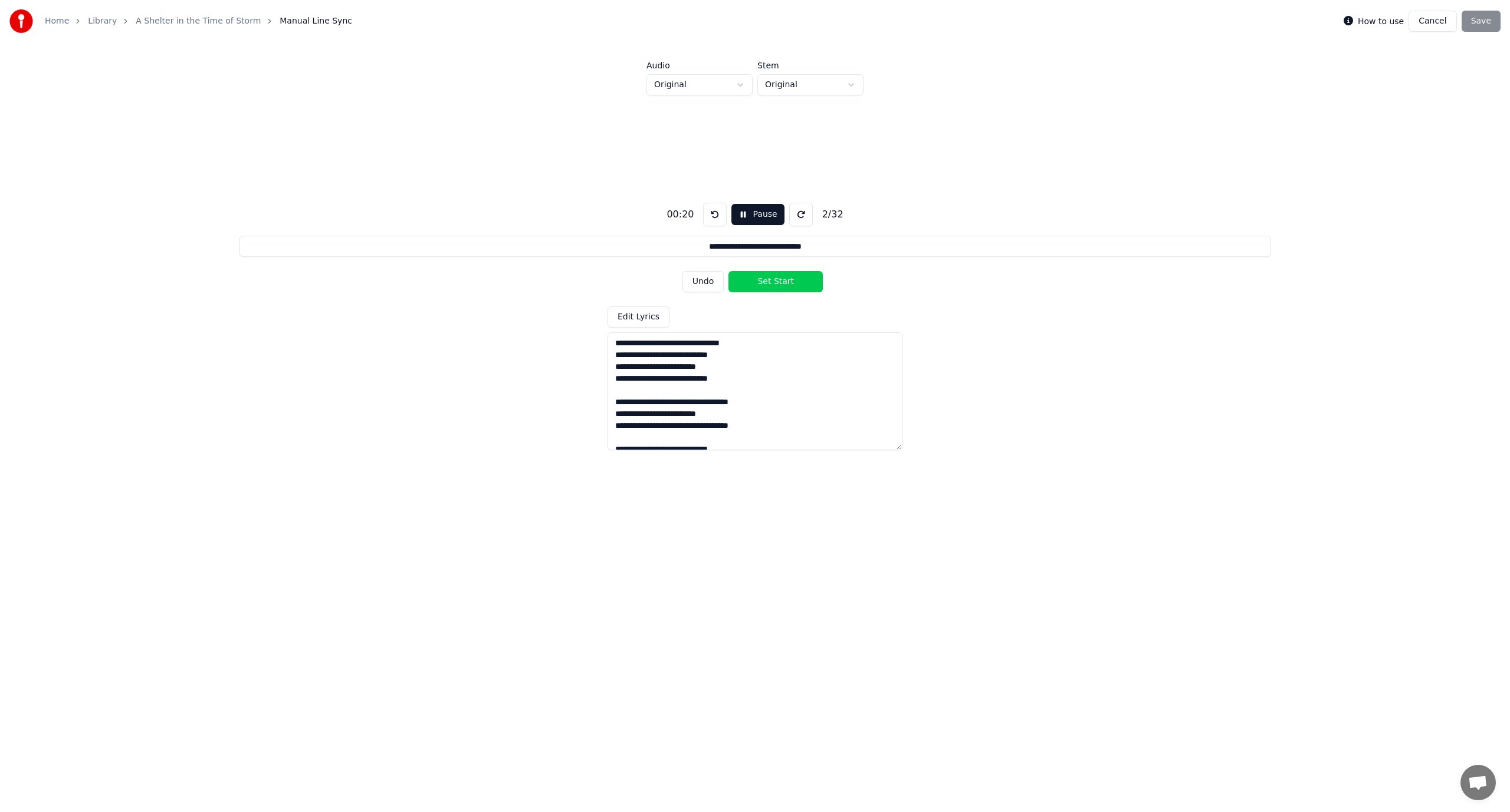
click at [758, 284] on button "Set Start" at bounding box center [775, 281] width 94 height 21
click at [758, 284] on button "Set End" at bounding box center [775, 281] width 94 height 21
click at [758, 284] on button "Set Start" at bounding box center [775, 281] width 94 height 21
click at [758, 284] on button "Set End" at bounding box center [775, 281] width 94 height 21
click at [758, 284] on button "Set Start" at bounding box center [775, 281] width 94 height 21
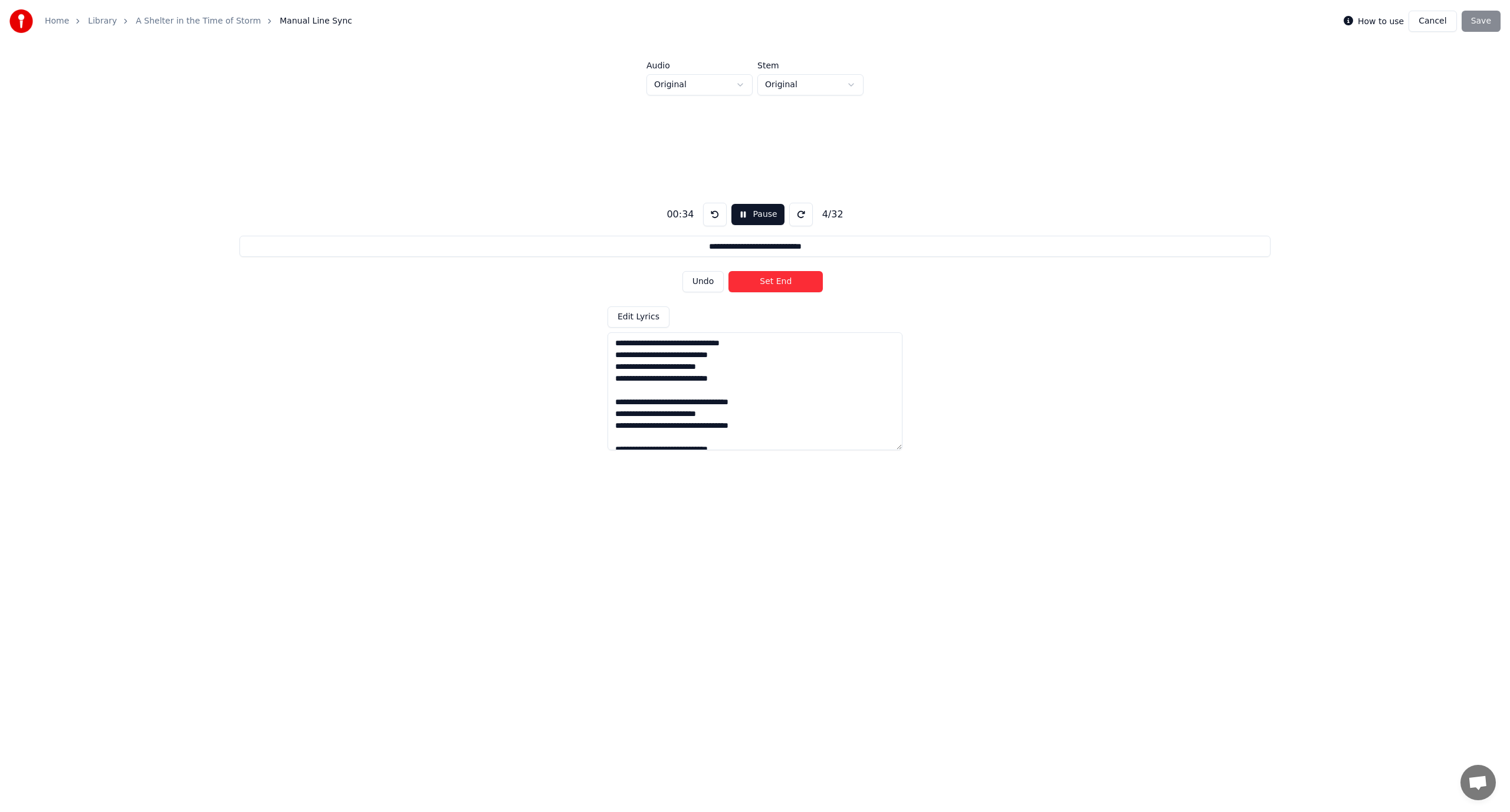
click at [758, 284] on button "Set End" at bounding box center [775, 281] width 94 height 21
click at [758, 284] on button "Set Start" at bounding box center [775, 281] width 94 height 21
click at [758, 284] on button "Set End" at bounding box center [775, 281] width 94 height 21
click at [758, 284] on button "Set Start" at bounding box center [775, 281] width 94 height 21
click at [758, 284] on button "Set End" at bounding box center [775, 281] width 94 height 21
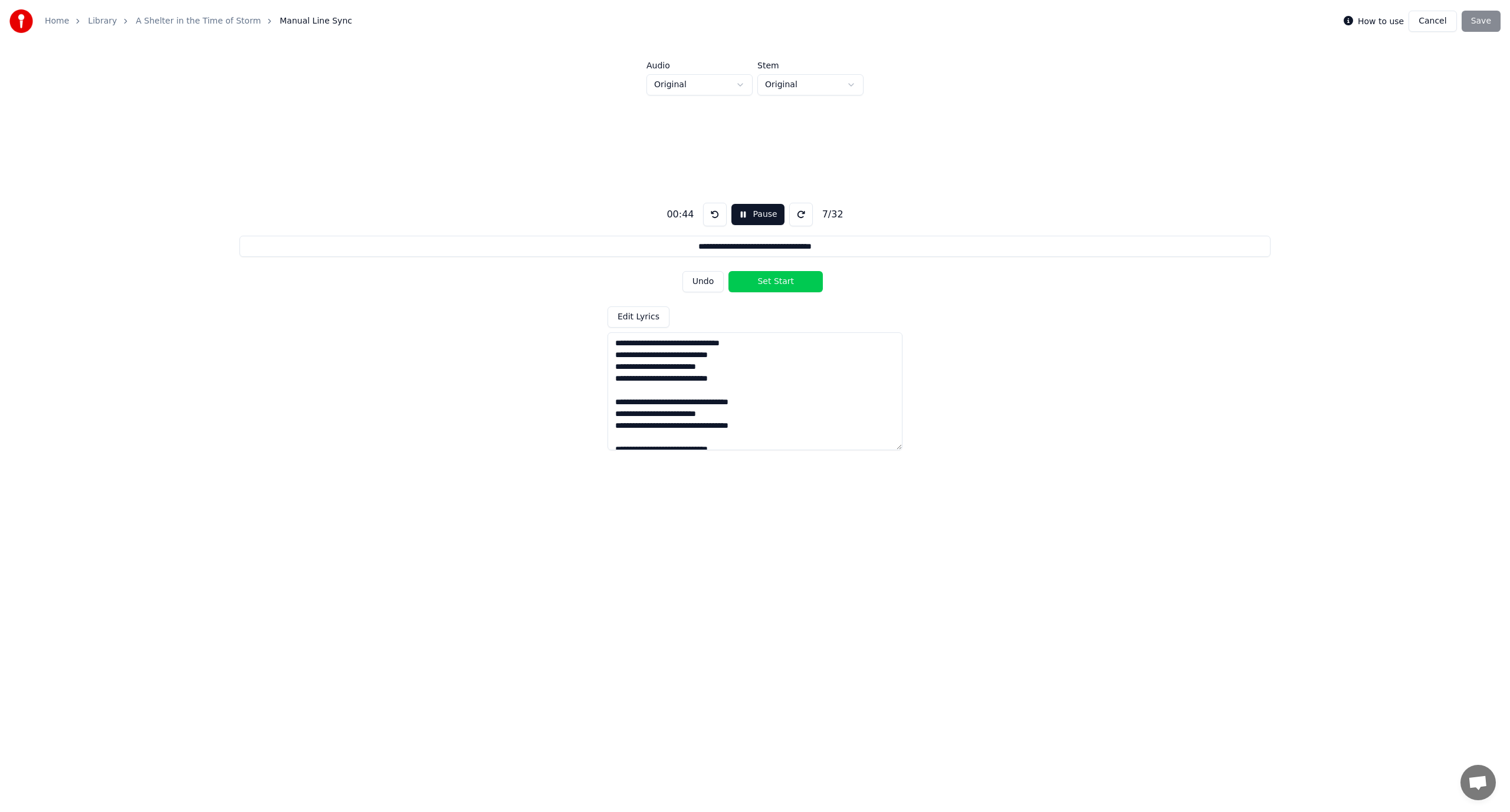
click at [758, 284] on button "Set Start" at bounding box center [775, 281] width 94 height 21
click at [758, 284] on button "Set End" at bounding box center [775, 281] width 94 height 21
click at [758, 284] on button "Set Start" at bounding box center [775, 281] width 94 height 21
click at [758, 284] on button "Set End" at bounding box center [775, 281] width 94 height 21
click at [758, 284] on button "Set Start" at bounding box center [775, 281] width 94 height 21
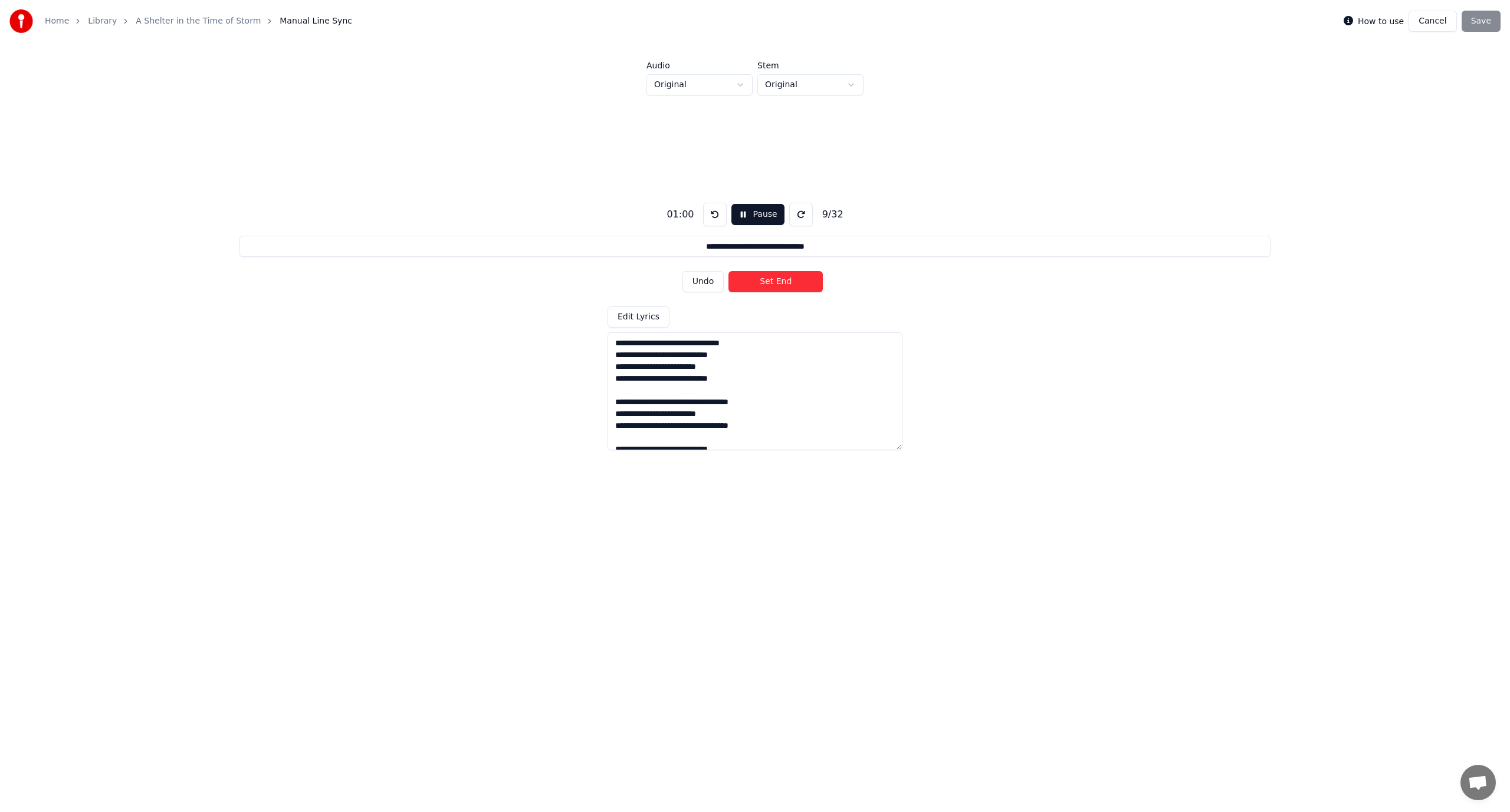
click at [758, 284] on button "Set End" at bounding box center [775, 281] width 94 height 21
click at [758, 284] on button "Set Start" at bounding box center [775, 281] width 94 height 21
click at [760, 284] on button "Set End" at bounding box center [775, 281] width 94 height 21
click at [760, 284] on button "Set Start" at bounding box center [775, 281] width 94 height 21
click at [760, 284] on button "Set End" at bounding box center [775, 281] width 94 height 21
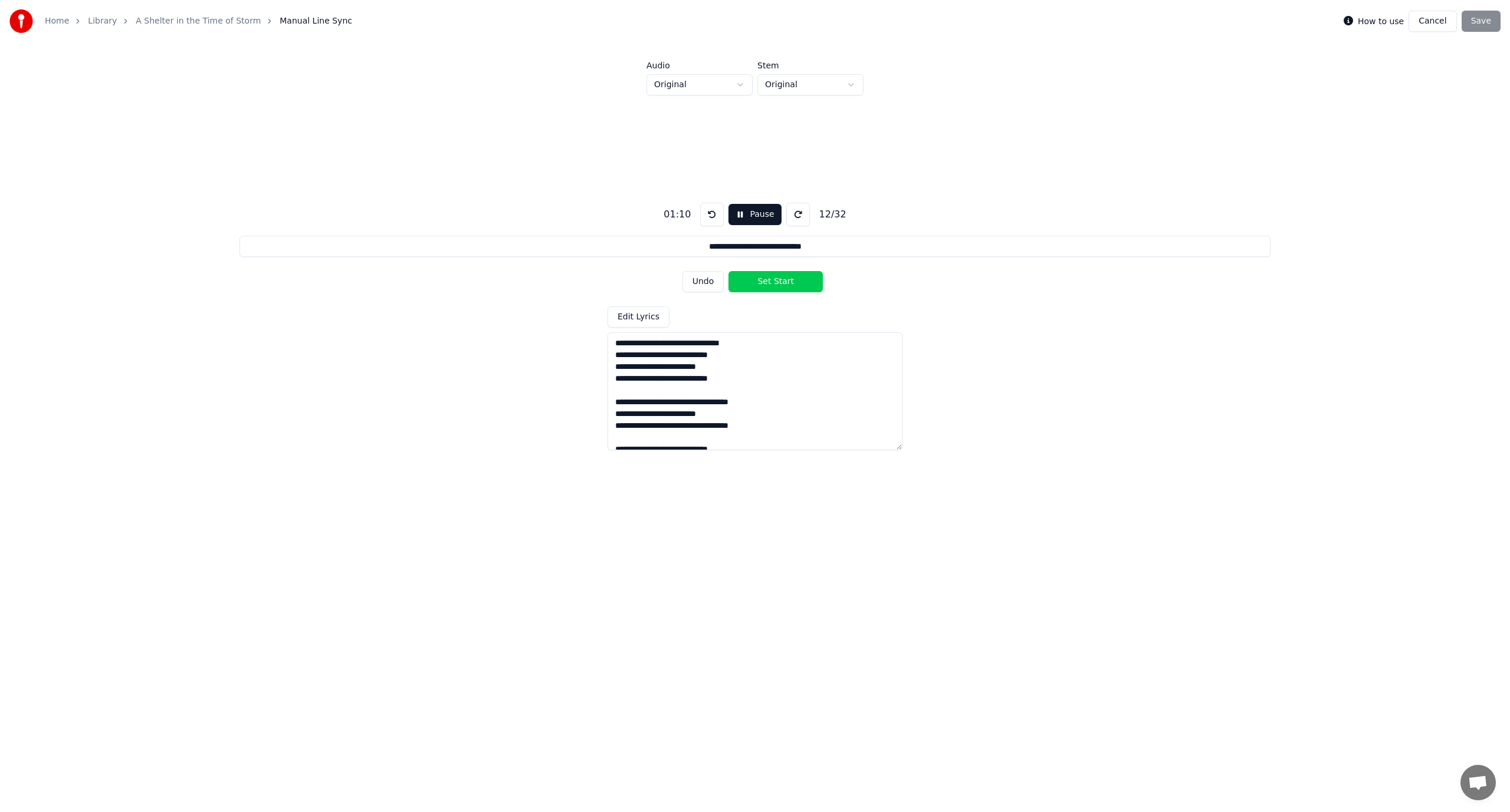
click at [760, 284] on button "Set Start" at bounding box center [775, 281] width 94 height 21
click at [762, 283] on button "Set End" at bounding box center [775, 281] width 94 height 21
click at [762, 283] on button "Set Start" at bounding box center [775, 281] width 94 height 21
click at [762, 283] on button "Set End" at bounding box center [775, 281] width 94 height 21
click at [762, 283] on button "Set Start" at bounding box center [775, 281] width 94 height 21
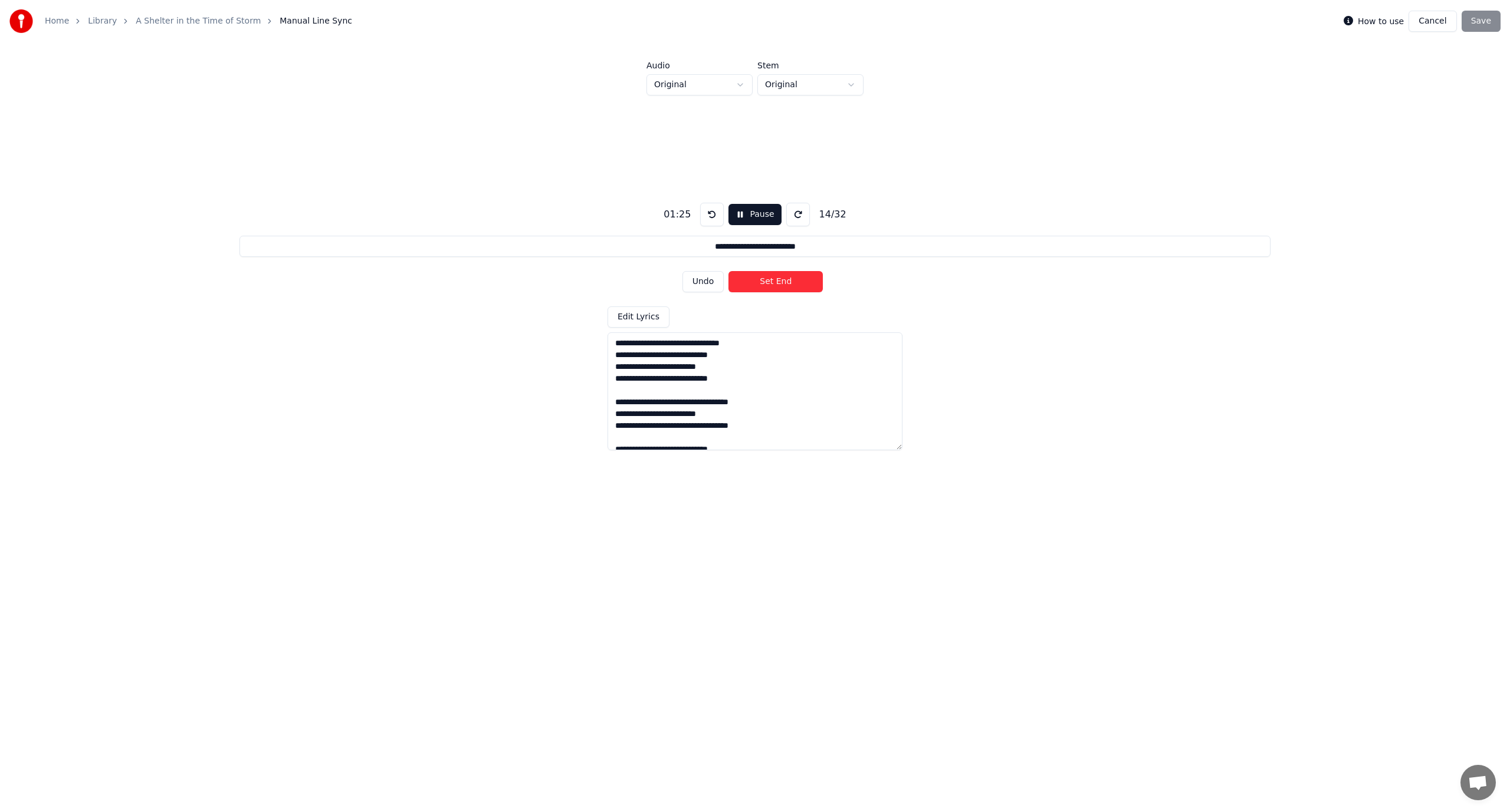
click at [762, 283] on button "Set End" at bounding box center [775, 281] width 94 height 21
click at [762, 283] on button "Set Start" at bounding box center [775, 281] width 94 height 21
click at [762, 283] on button "Set End" at bounding box center [775, 281] width 94 height 21
click at [762, 283] on button "Set Start" at bounding box center [775, 281] width 94 height 21
click at [761, 283] on button "Set End" at bounding box center [775, 281] width 94 height 21
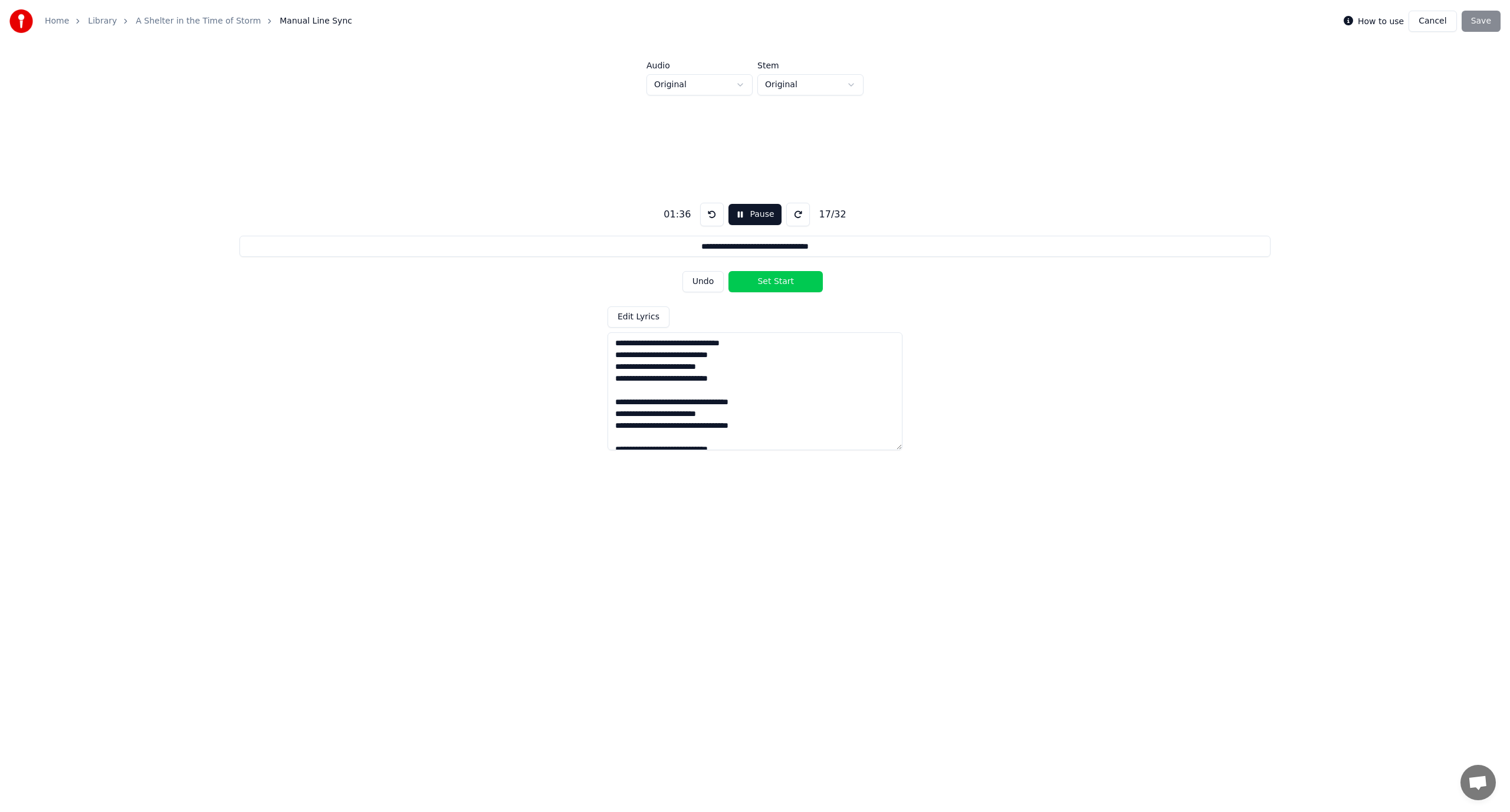
click at [761, 283] on button "Set Start" at bounding box center [775, 281] width 94 height 21
click at [761, 283] on button "Set End" at bounding box center [775, 281] width 94 height 21
click at [761, 283] on button "Set Start" at bounding box center [775, 281] width 94 height 21
click at [761, 283] on button "Set End" at bounding box center [775, 281] width 94 height 21
click at [761, 283] on button "Set Start" at bounding box center [775, 281] width 94 height 21
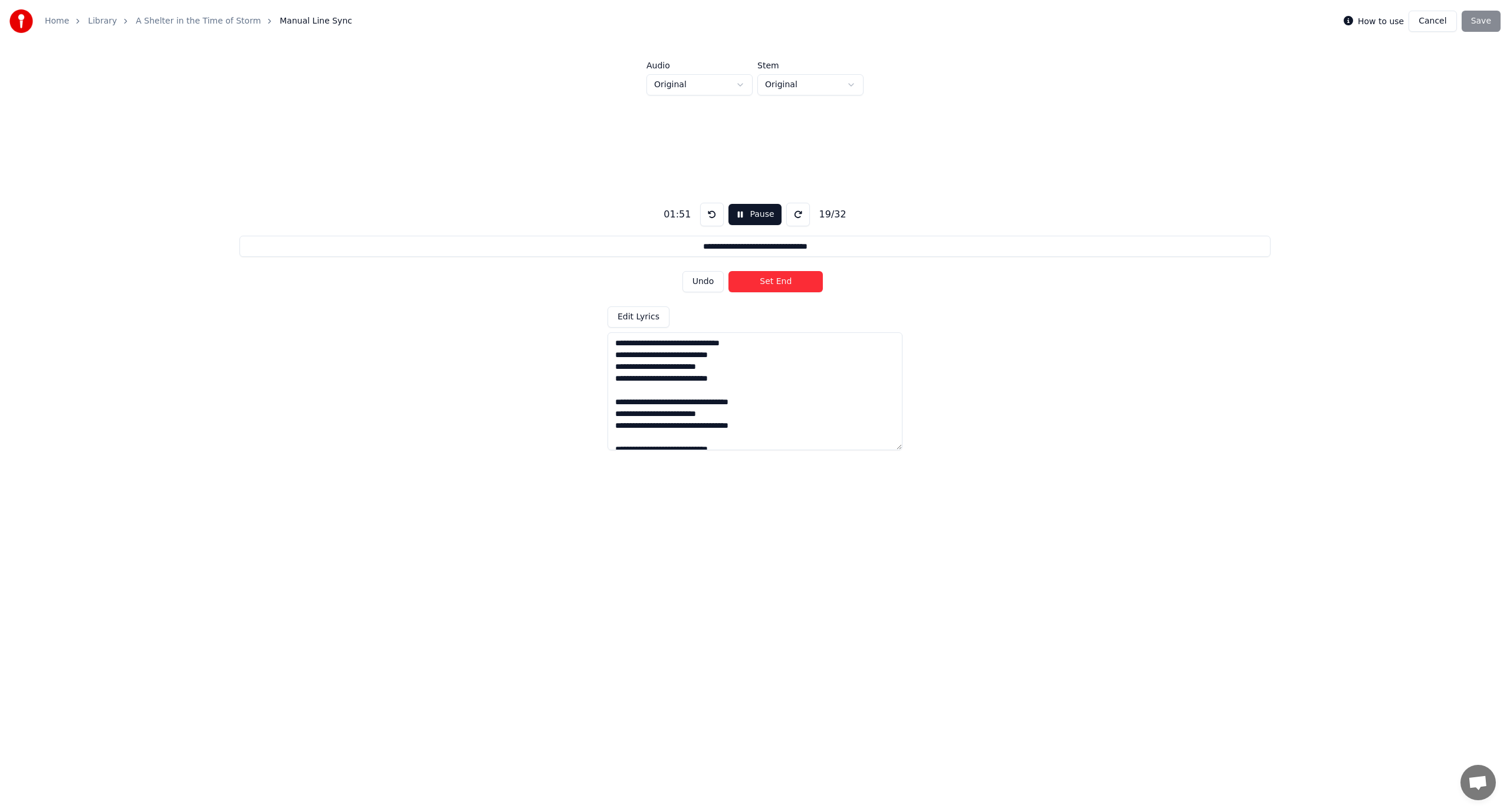
click at [761, 283] on button "Set End" at bounding box center [775, 281] width 94 height 21
click at [761, 283] on button "Set Start" at bounding box center [775, 281] width 94 height 21
click at [761, 283] on button "Set End" at bounding box center [775, 281] width 94 height 21
click at [761, 283] on button "Set Start" at bounding box center [775, 281] width 94 height 21
click at [761, 283] on button "Set End" at bounding box center [775, 281] width 94 height 21
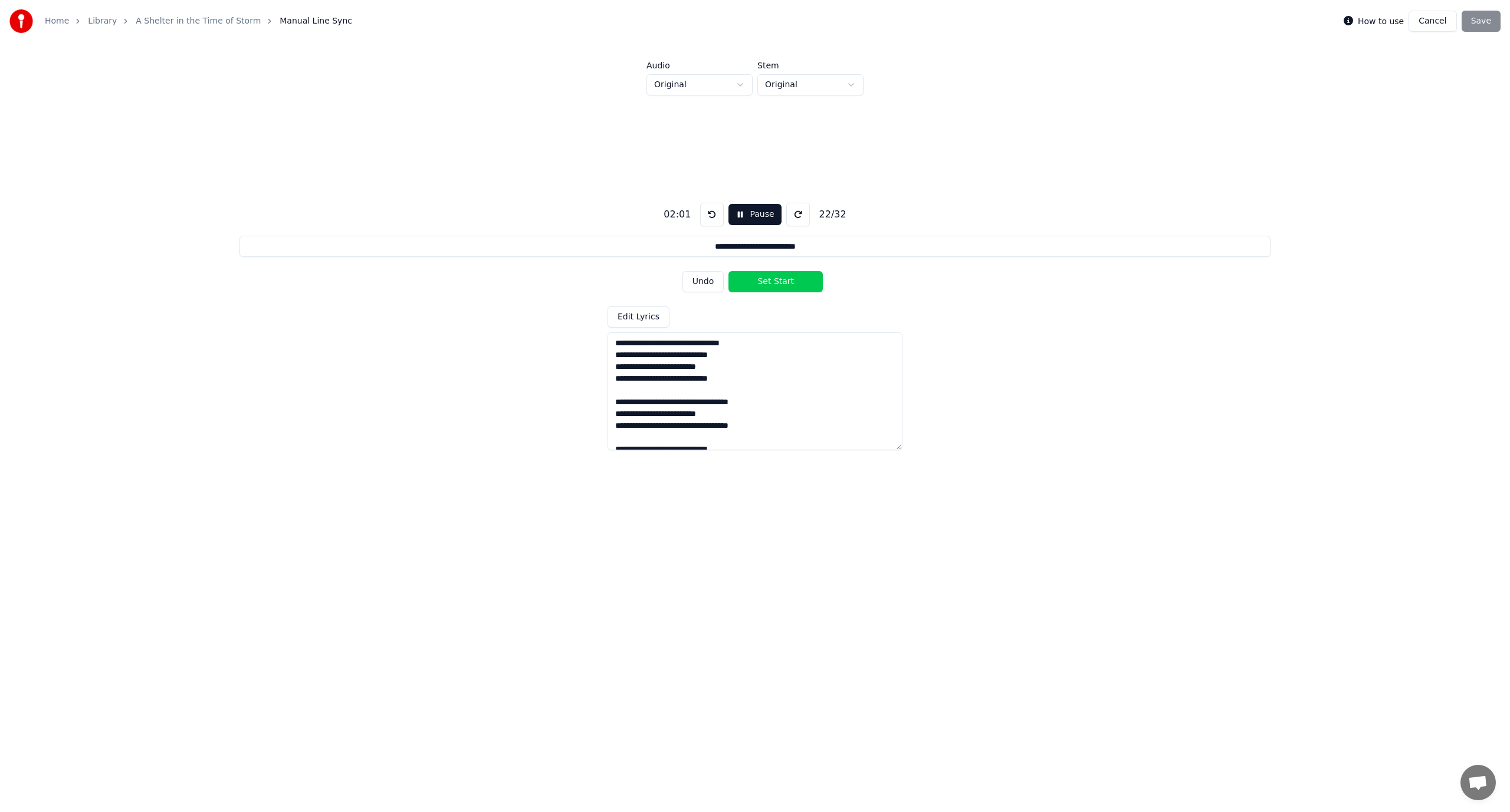
click at [761, 283] on button "Set Start" at bounding box center [775, 281] width 94 height 21
click at [761, 283] on button "Set End" at bounding box center [775, 281] width 94 height 21
click at [761, 283] on button "Set Start" at bounding box center [775, 281] width 94 height 21
click at [761, 283] on button "Set End" at bounding box center [775, 281] width 94 height 21
click at [761, 283] on button "Set Start" at bounding box center [775, 281] width 94 height 21
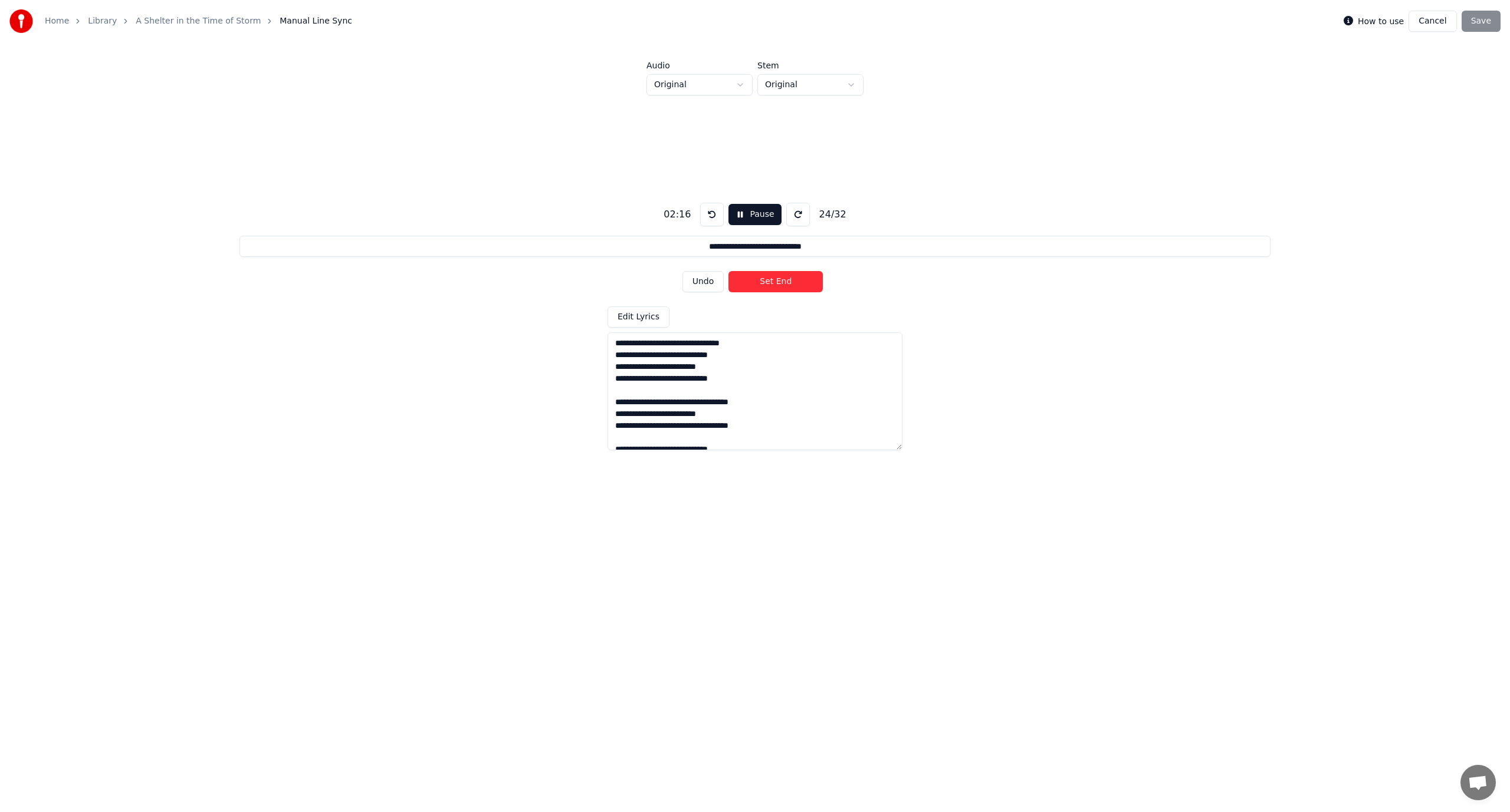
click at [761, 283] on button "Set End" at bounding box center [775, 281] width 94 height 21
click at [761, 283] on button "Set Start" at bounding box center [775, 281] width 94 height 21
click at [761, 283] on button "Set End" at bounding box center [775, 281] width 94 height 21
click at [761, 283] on button "Set Start" at bounding box center [775, 281] width 94 height 21
click at [761, 283] on button "Set End" at bounding box center [775, 281] width 94 height 21
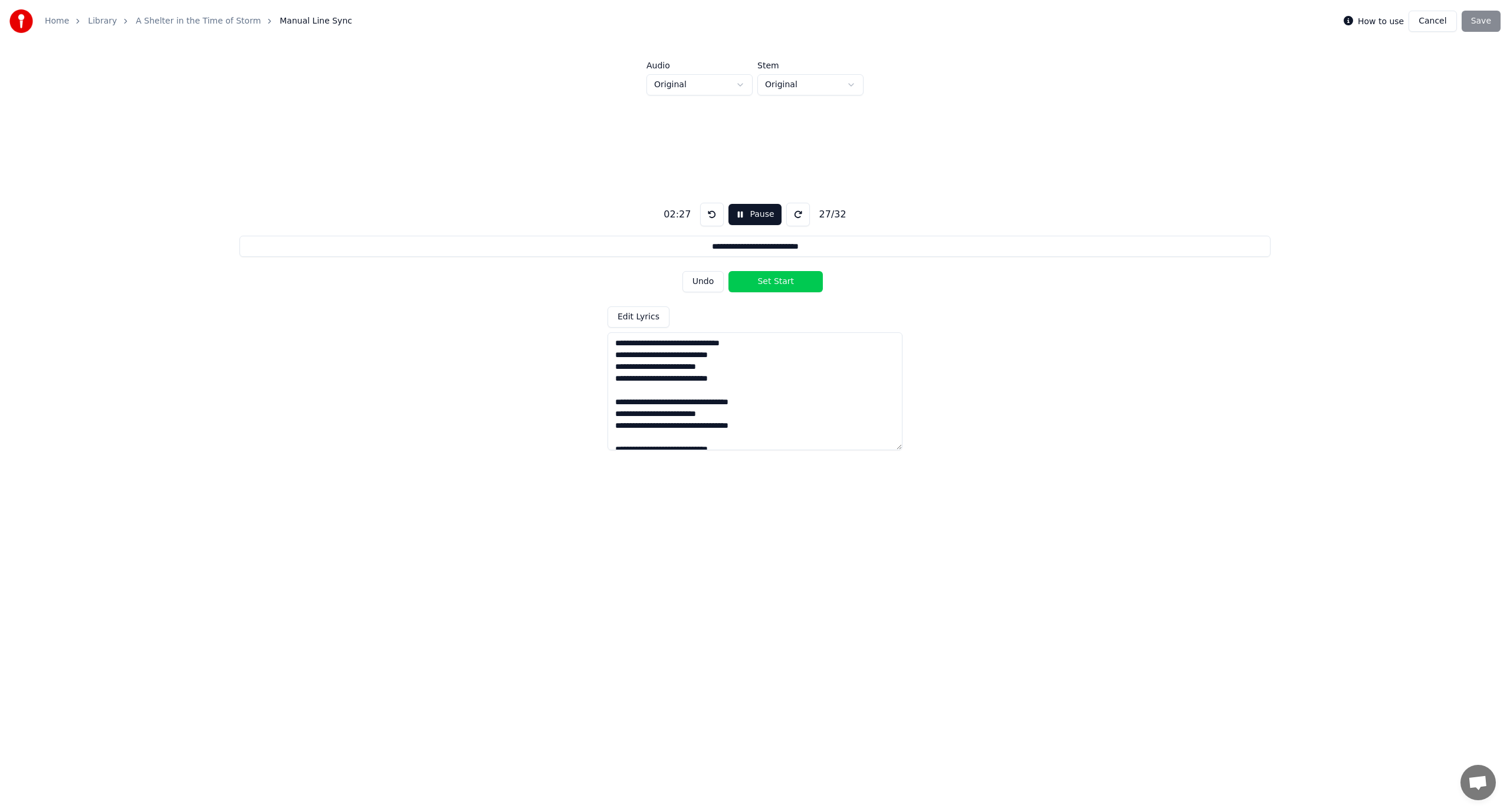
click at [761, 283] on button "Set Start" at bounding box center [775, 281] width 94 height 21
click at [761, 283] on button "Set End" at bounding box center [775, 281] width 94 height 21
click at [761, 283] on button "Set Start" at bounding box center [775, 281] width 94 height 21
click at [761, 283] on button "Set End" at bounding box center [775, 281] width 94 height 21
click at [761, 283] on button "Set Start" at bounding box center [775, 281] width 94 height 21
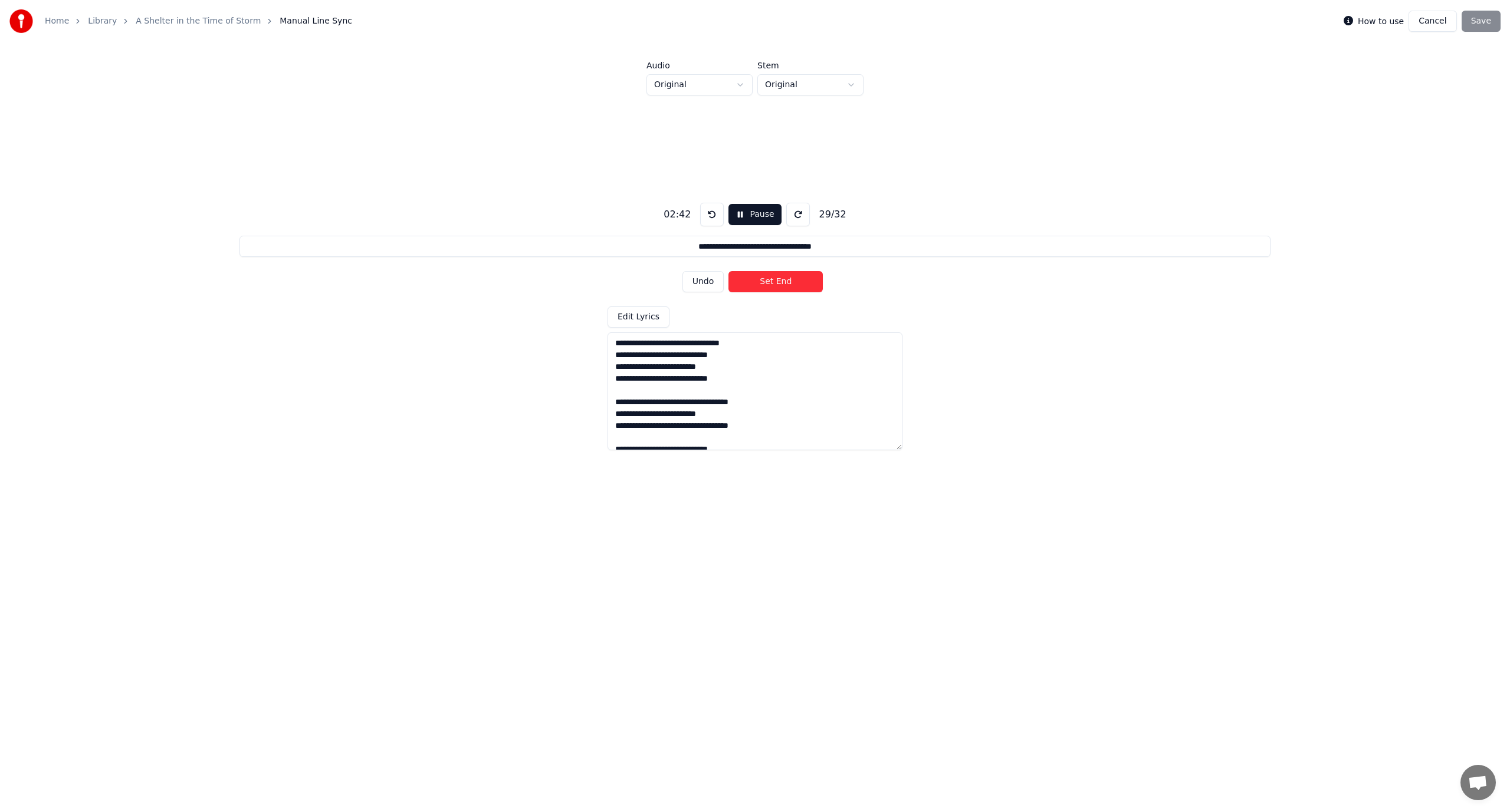
click at [761, 283] on button "Set End" at bounding box center [775, 281] width 94 height 21
click at [761, 283] on button "Set Start" at bounding box center [775, 281] width 94 height 21
click at [761, 283] on button "Set End" at bounding box center [775, 281] width 94 height 21
click at [761, 283] on button "Set Start" at bounding box center [775, 281] width 94 height 21
click at [761, 283] on button "Set End" at bounding box center [775, 281] width 94 height 21
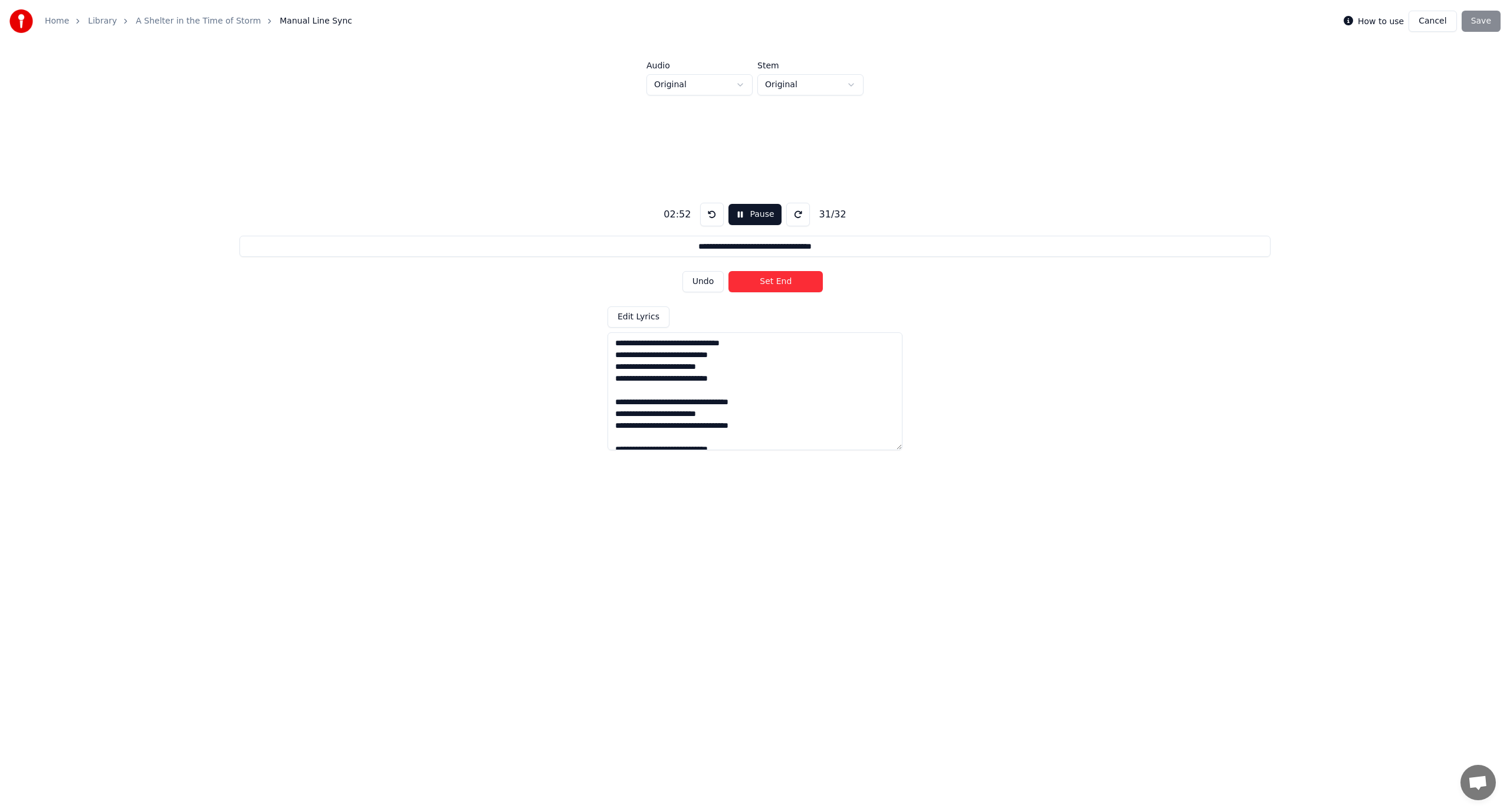
type input "**********"
click at [761, 283] on button "Set Start" at bounding box center [775, 281] width 94 height 21
click at [779, 281] on button "Set End" at bounding box center [775, 281] width 94 height 21
click at [1482, 19] on button "Save" at bounding box center [1481, 21] width 39 height 21
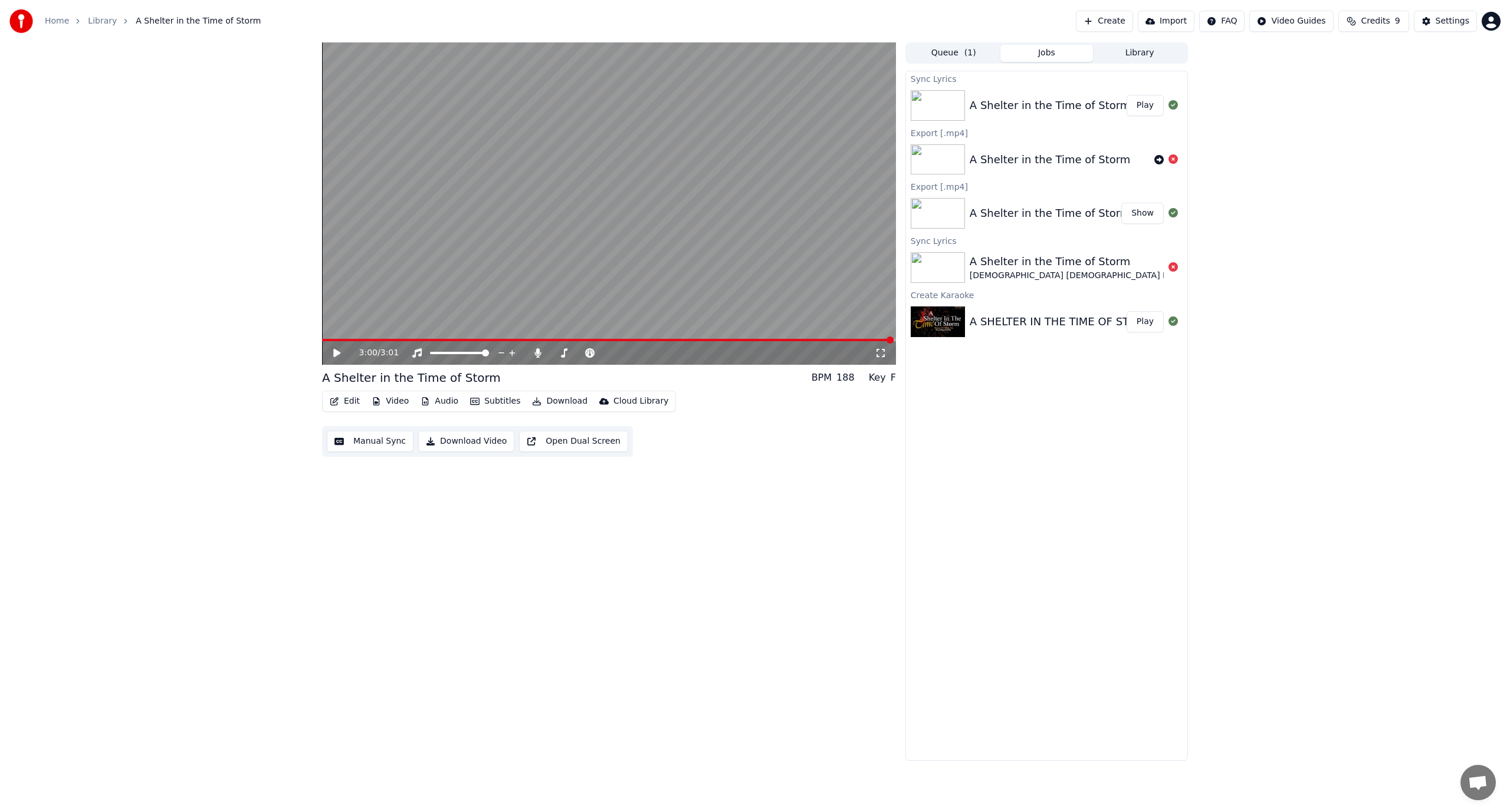
click at [431, 440] on button "Download Video" at bounding box center [466, 442] width 96 height 21
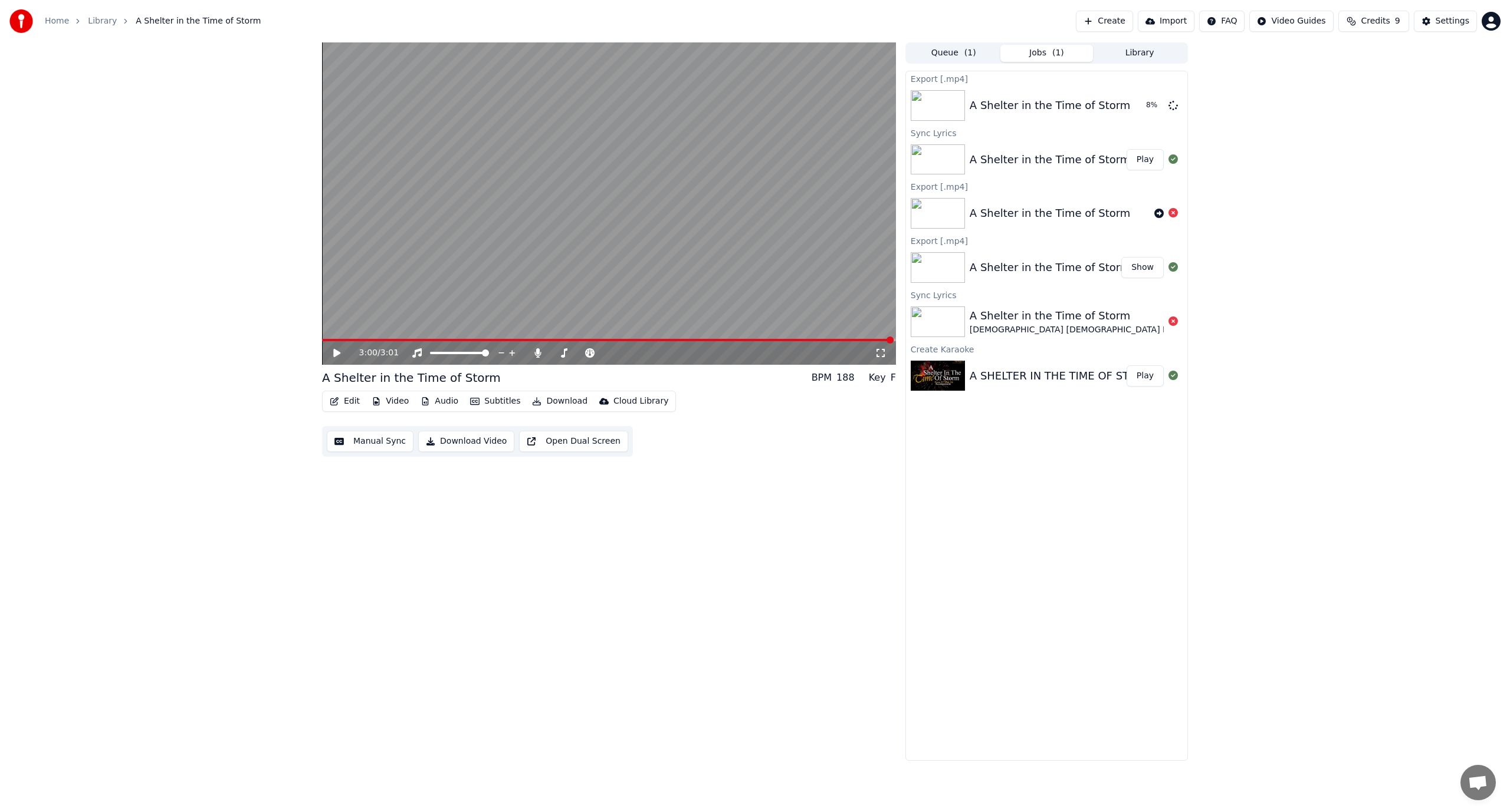
click at [1162, 21] on button "Import" at bounding box center [1166, 21] width 57 height 21
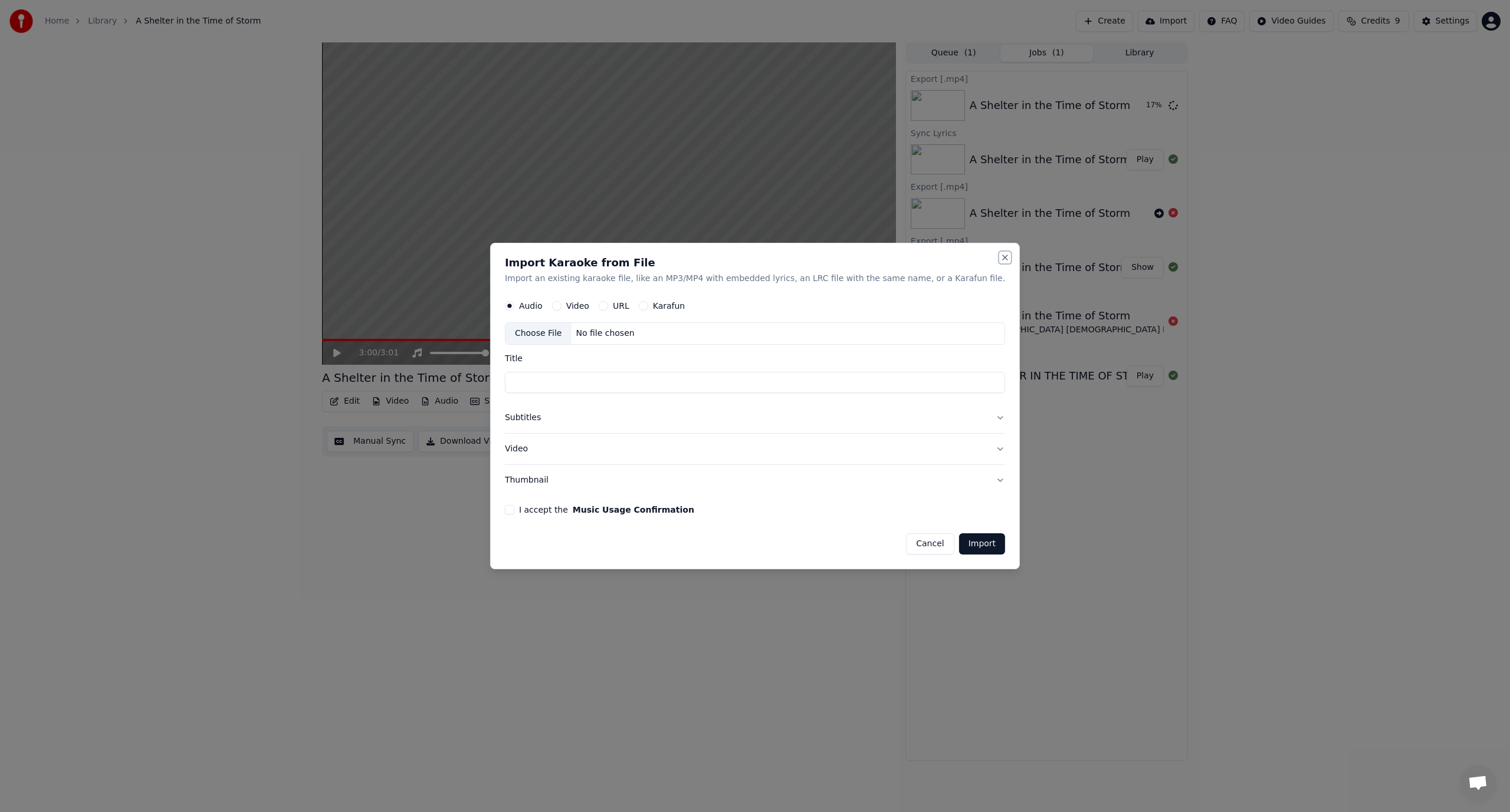
click at [1000, 260] on button "Close" at bounding box center [1005, 258] width 10 height 10
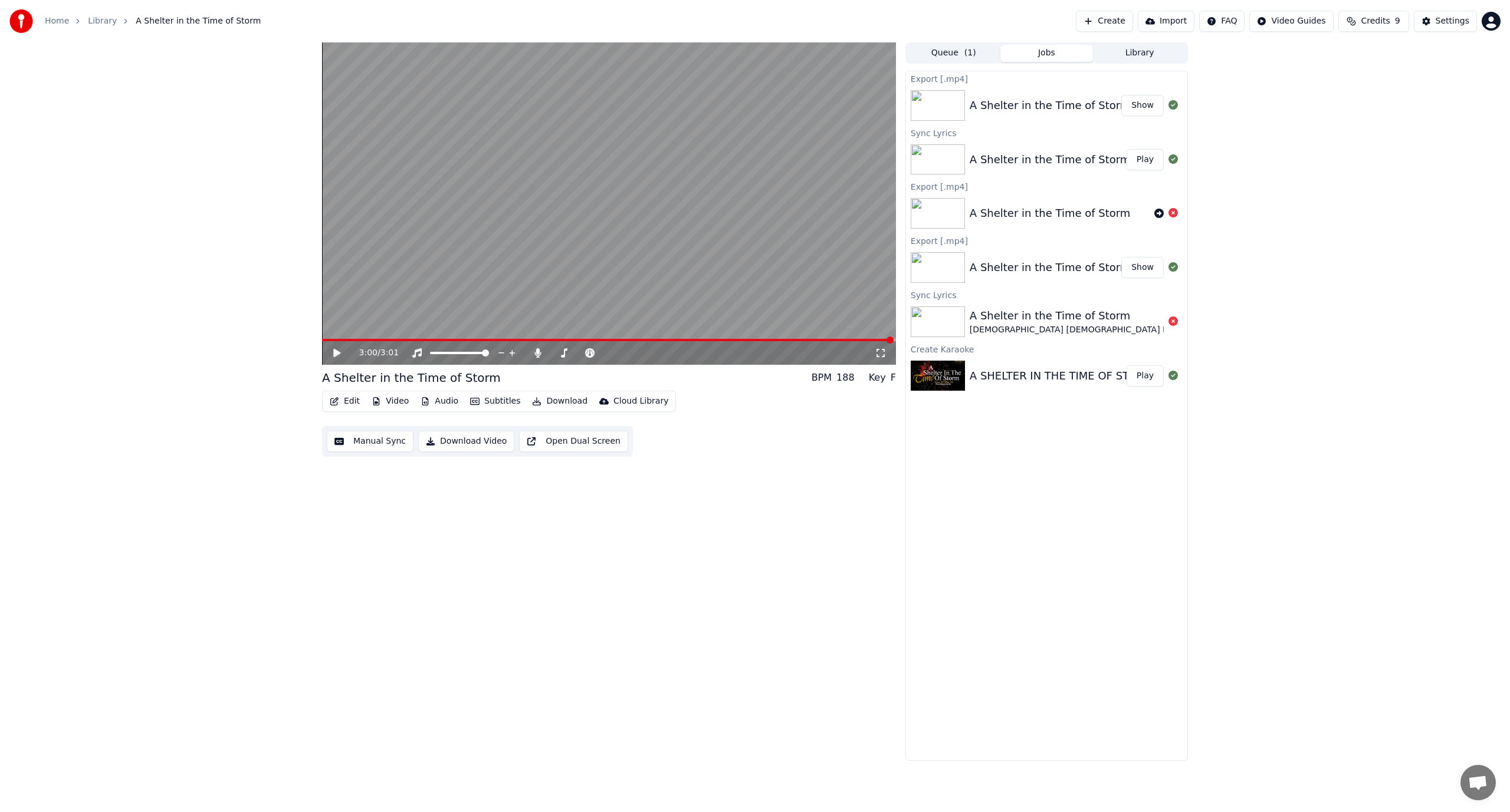
click at [1144, 105] on button "Show" at bounding box center [1142, 105] width 42 height 21
